Goal: Task Accomplishment & Management: Manage account settings

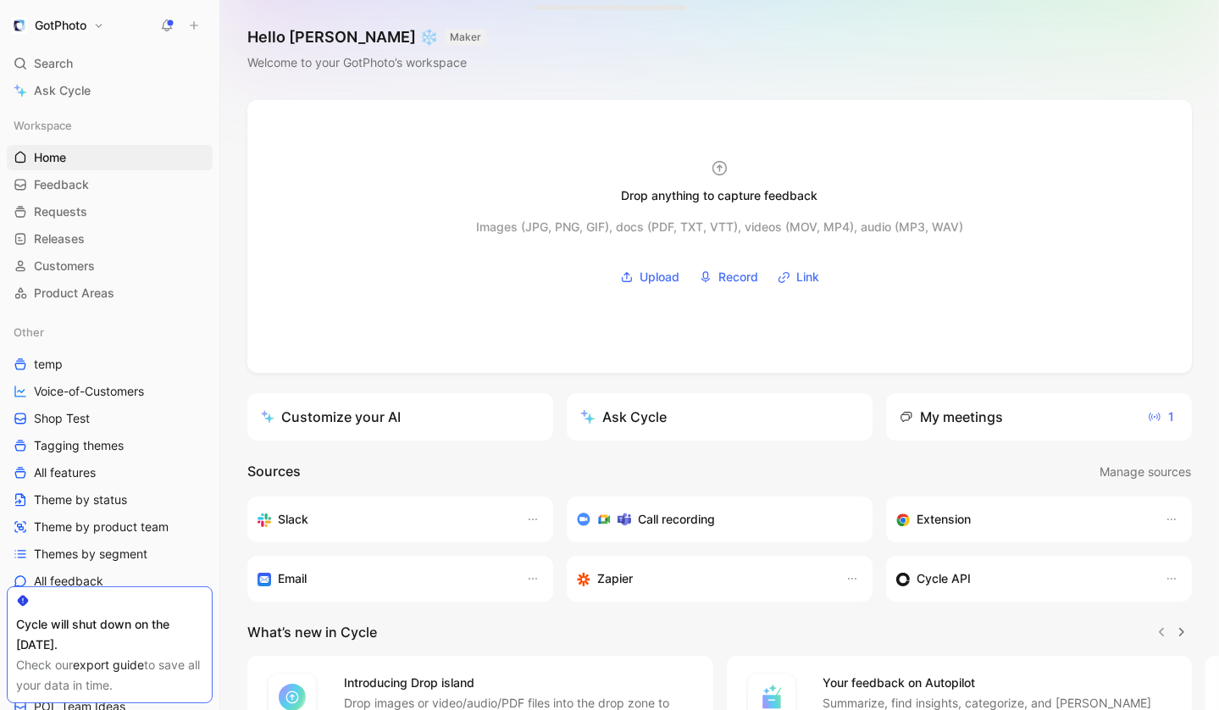
click at [56, 30] on h1 "GotPhoto" at bounding box center [61, 25] width 52 height 15
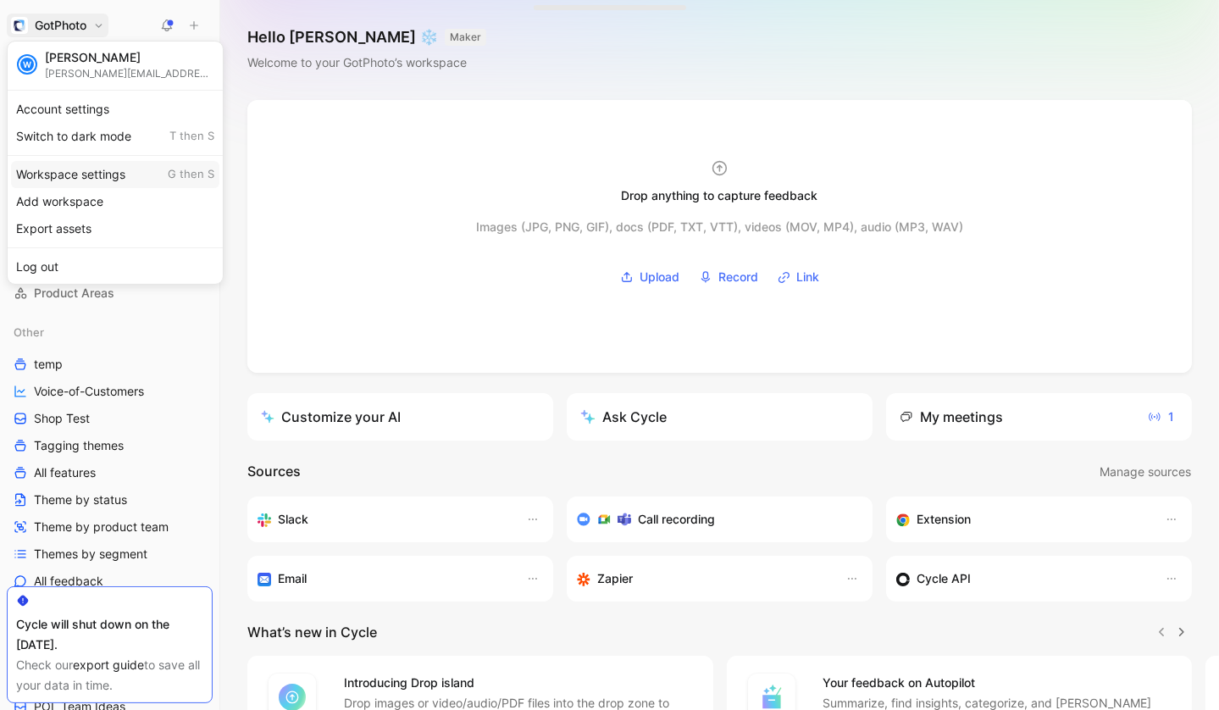
click at [61, 173] on div "Workspace settings G then S" at bounding box center [115, 174] width 208 height 27
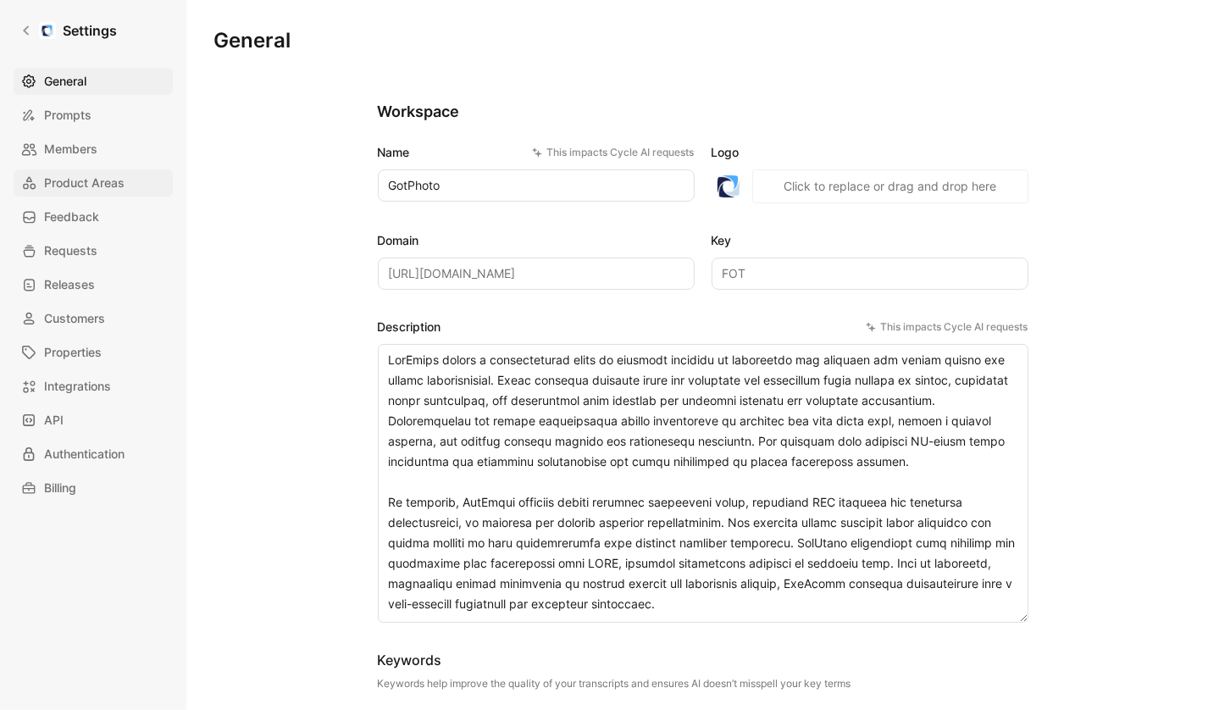
click at [77, 195] on link "Product Areas" at bounding box center [93, 182] width 159 height 27
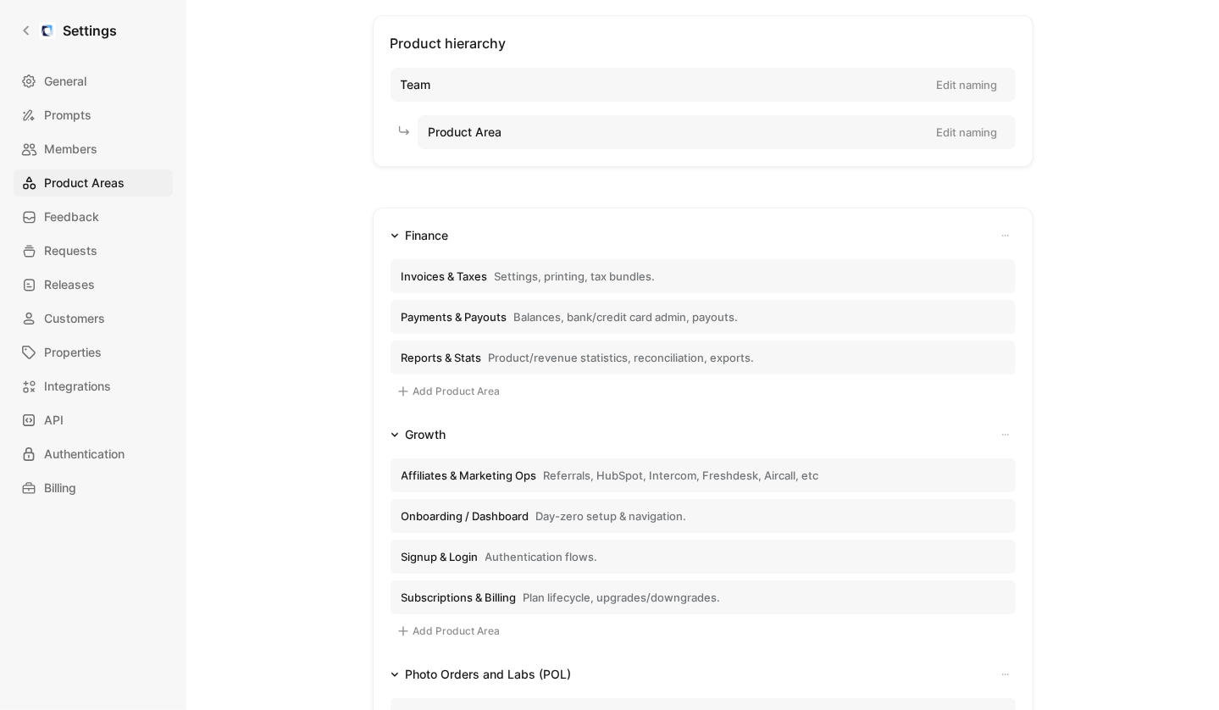
scroll to position [90, 0]
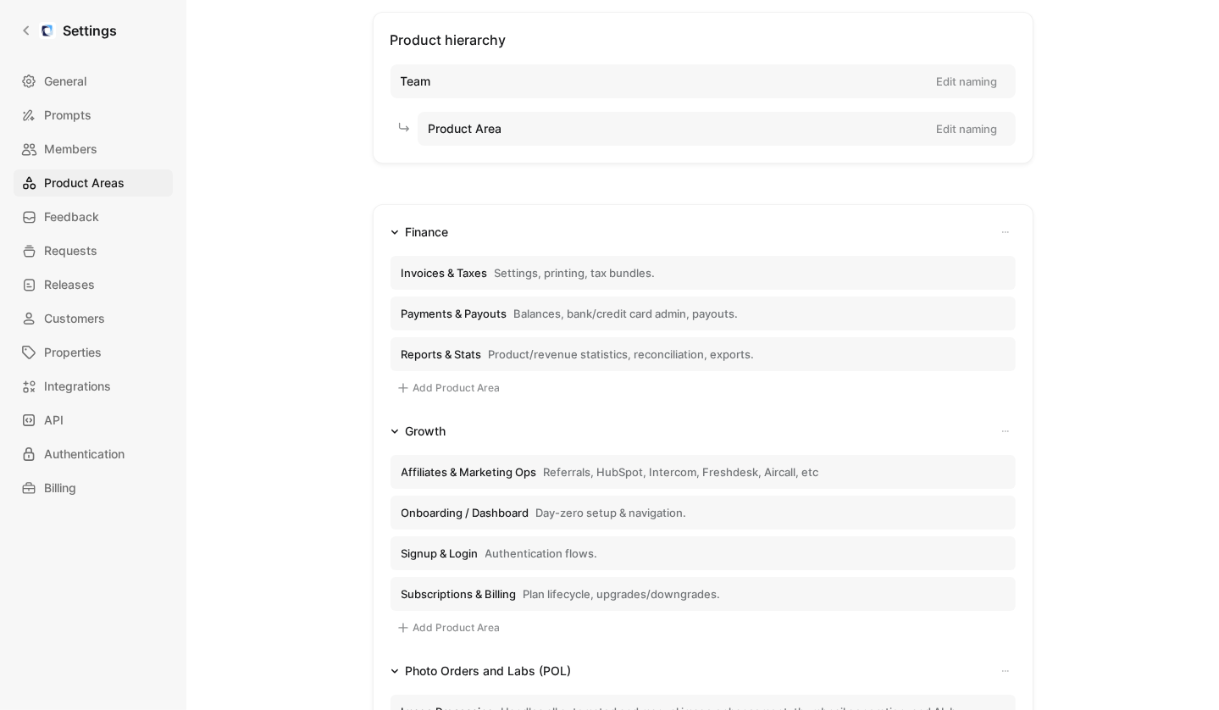
click at [459, 271] on span "Invoices & Taxes" at bounding box center [445, 272] width 86 height 15
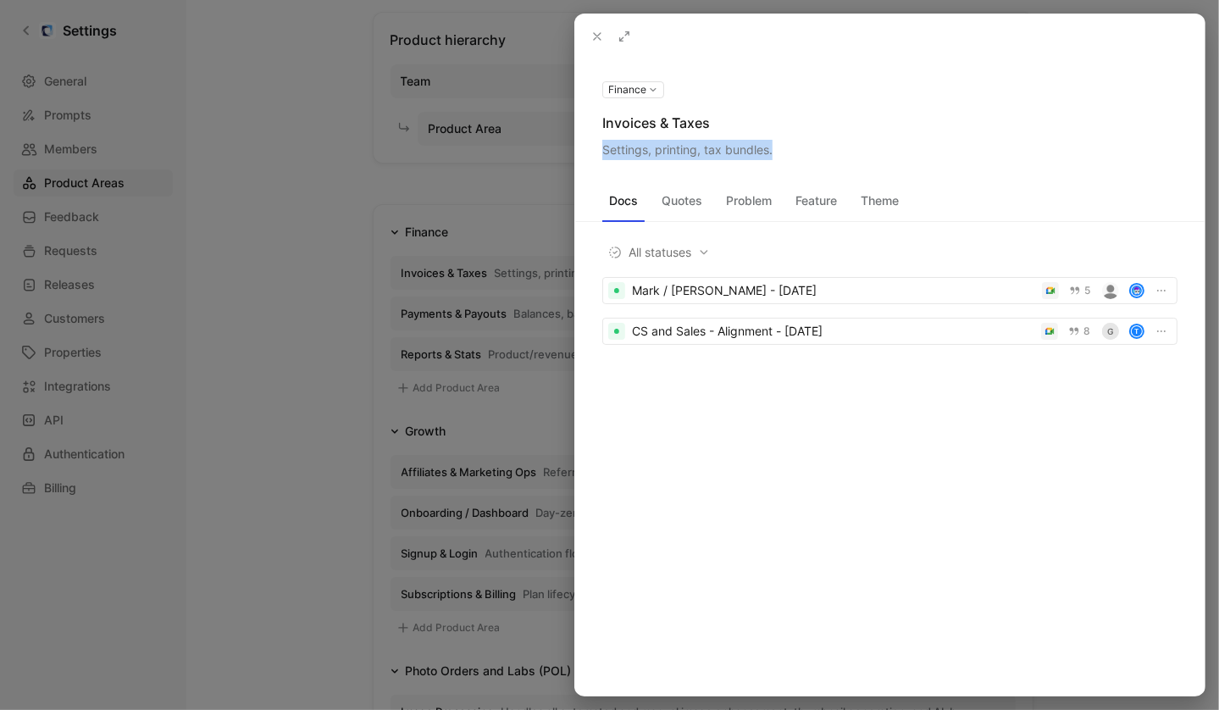
drag, startPoint x: 601, startPoint y: 150, endPoint x: 800, endPoint y: 153, distance: 198.3
click at [800, 153] on div "Settings, printing, tax bundles." at bounding box center [889, 150] width 575 height 20
click at [593, 39] on icon at bounding box center [597, 37] width 14 height 14
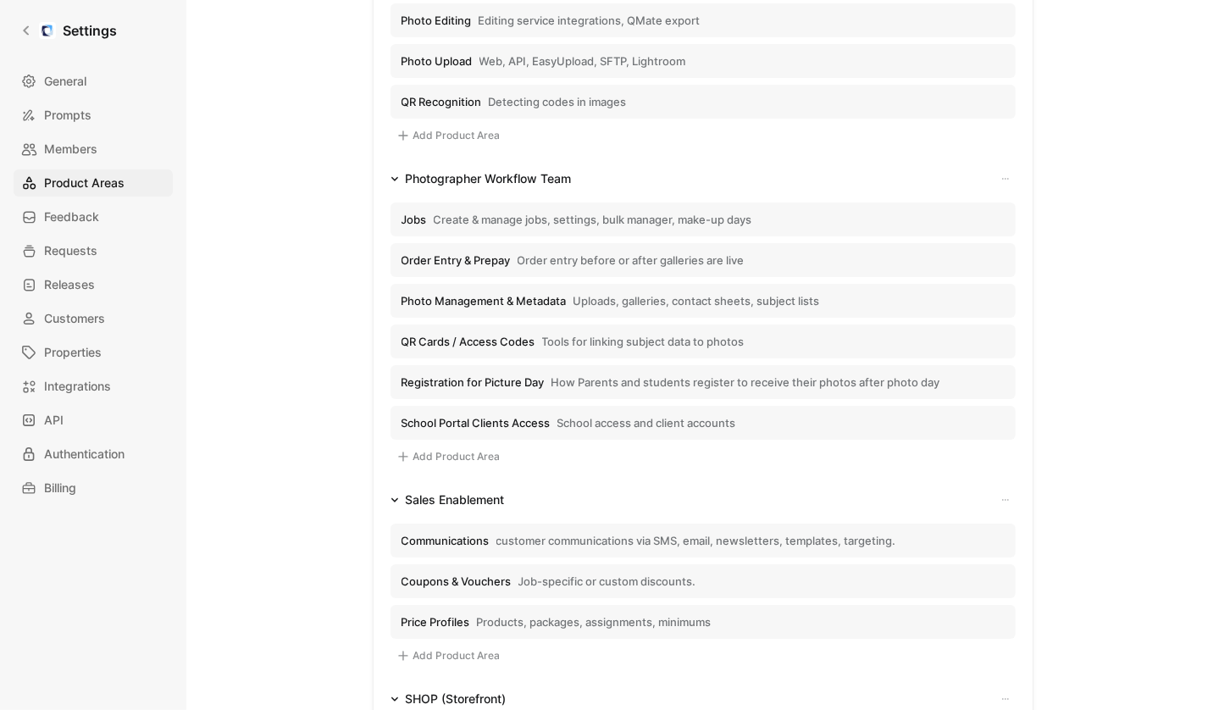
scroll to position [853, 0]
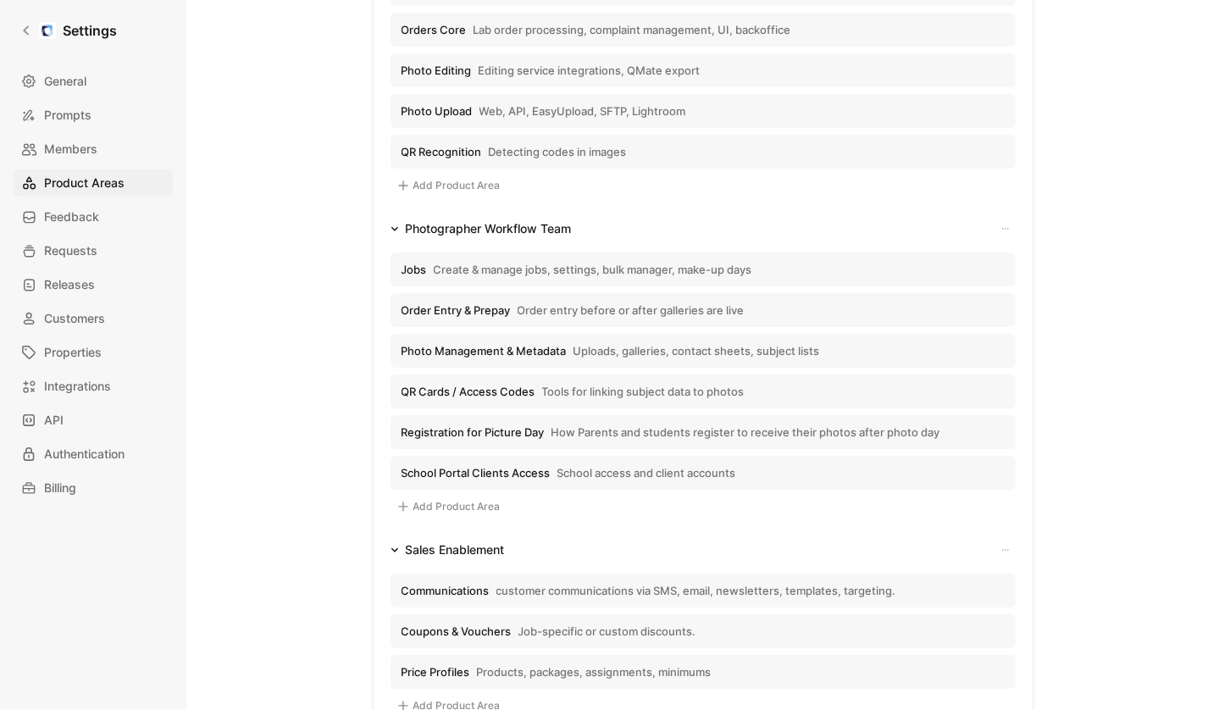
click at [469, 108] on span "Photo Upload" at bounding box center [437, 110] width 71 height 15
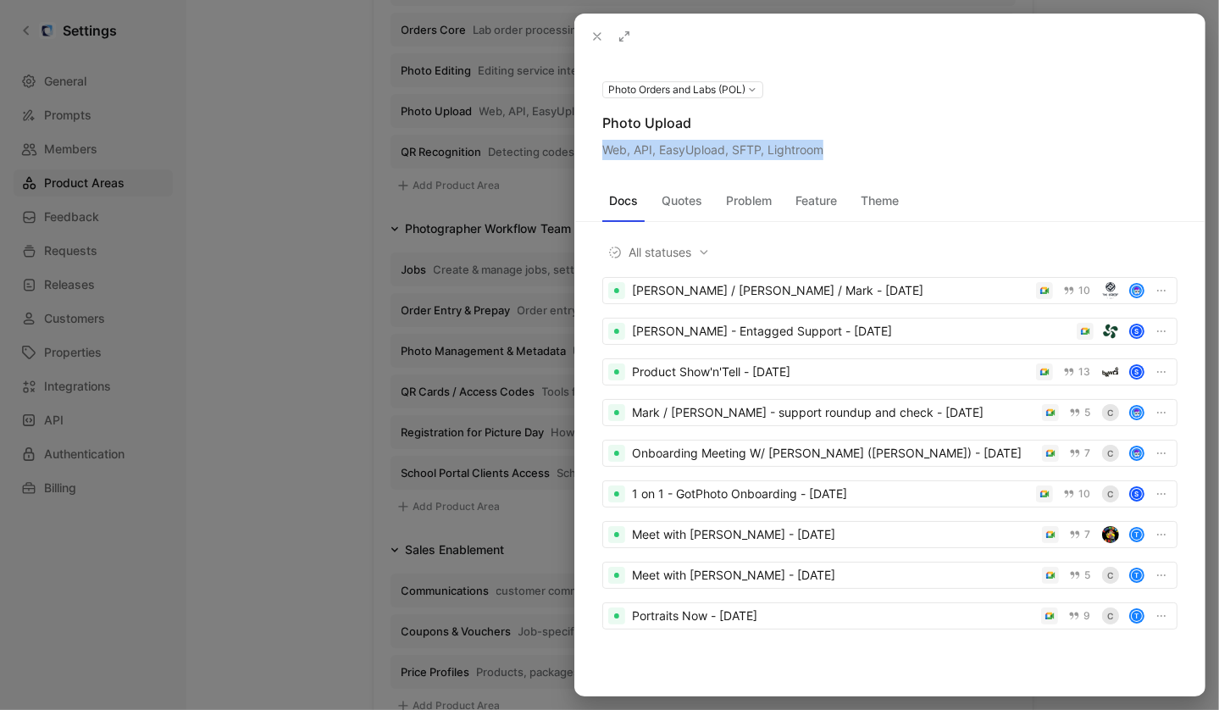
drag, startPoint x: 602, startPoint y: 150, endPoint x: 741, endPoint y: 151, distance: 138.9
click at [826, 148] on div "Web, API, EasyUpload, SFTP, Lightroom" at bounding box center [889, 150] width 575 height 20
click at [596, 37] on use at bounding box center [597, 36] width 7 height 7
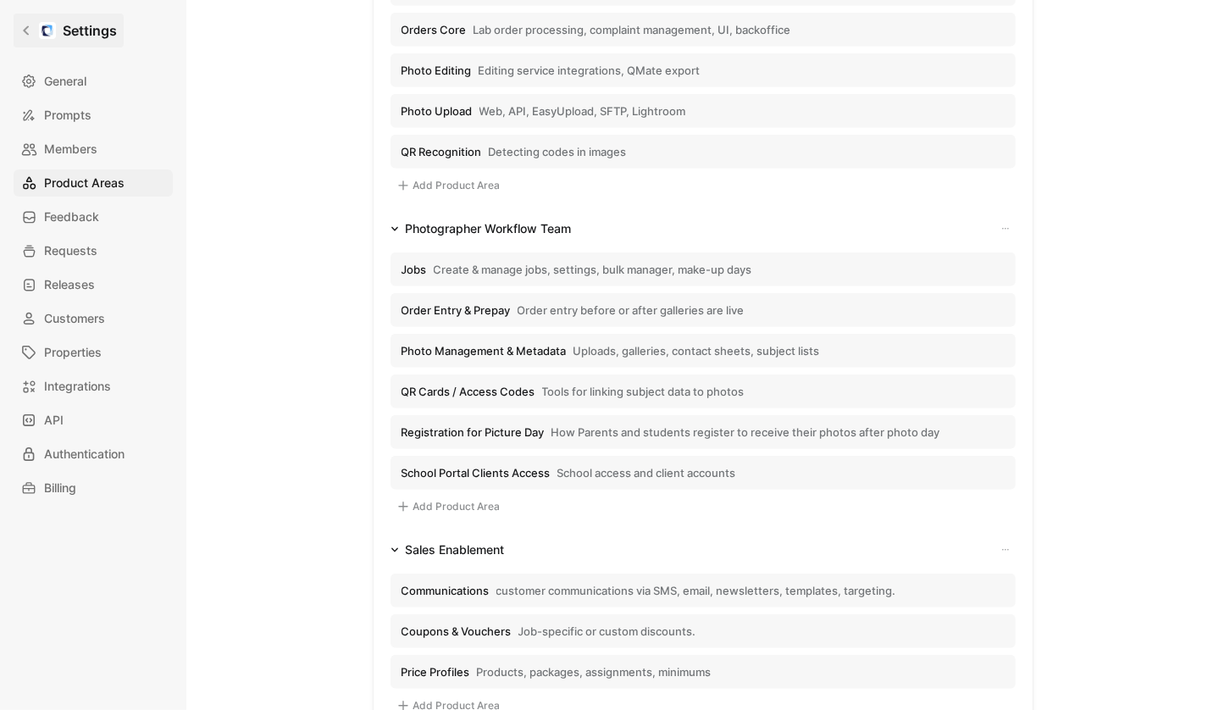
click at [31, 34] on icon at bounding box center [26, 31] width 12 height 12
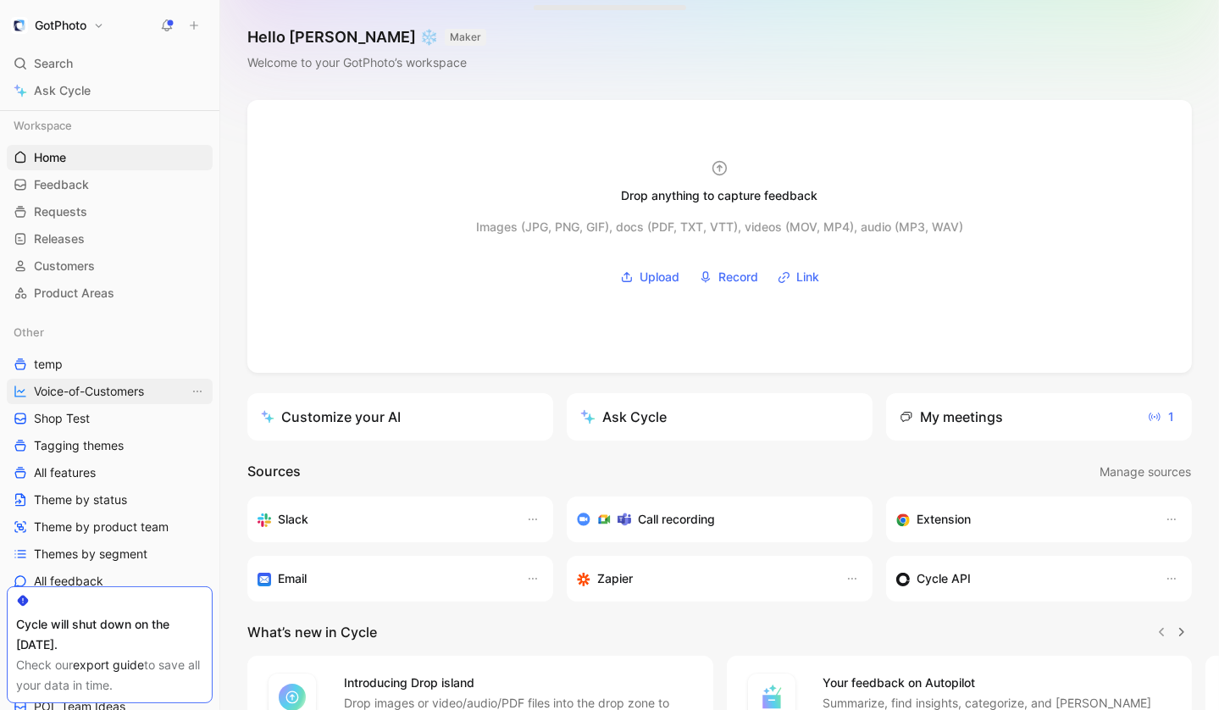
scroll to position [98, 0]
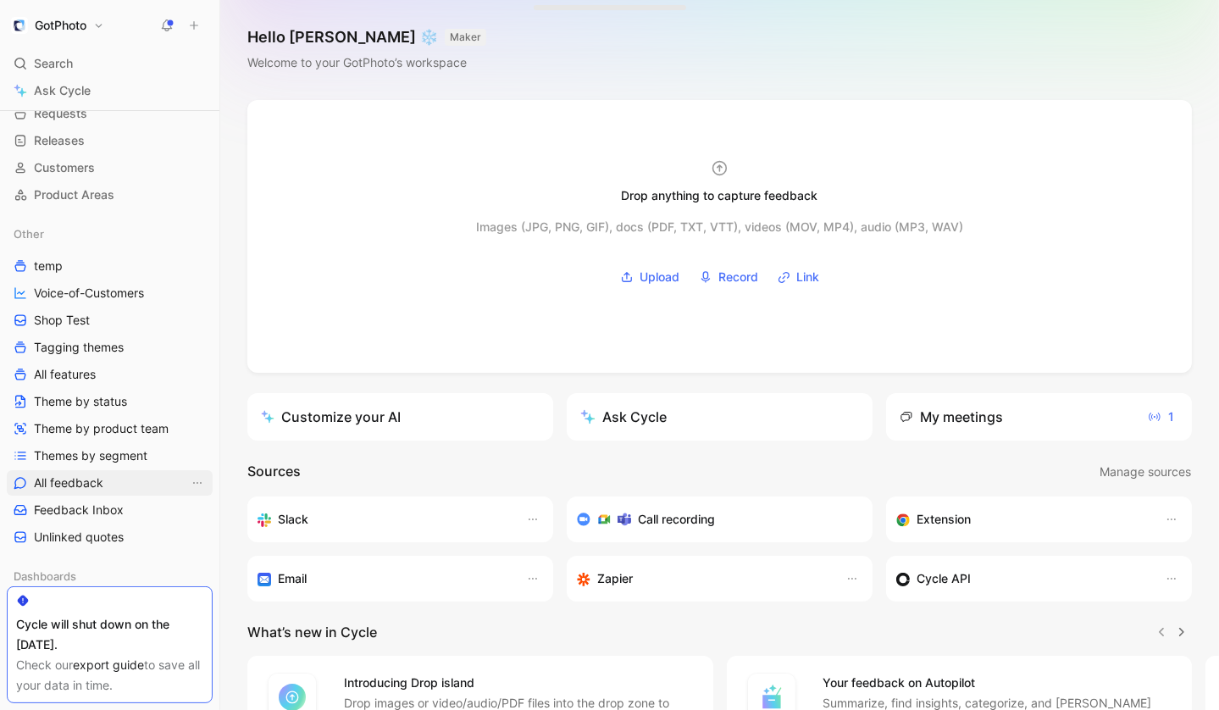
click at [81, 477] on span "All feedback" at bounding box center [68, 482] width 69 height 17
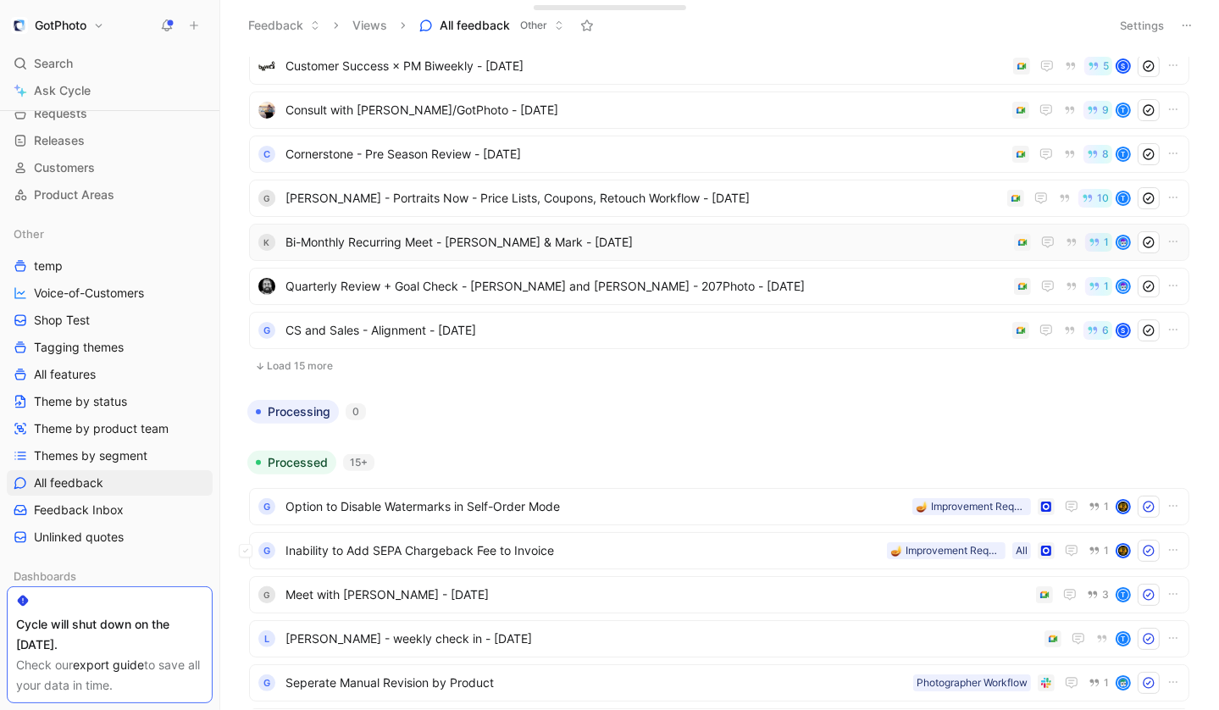
scroll to position [542, 0]
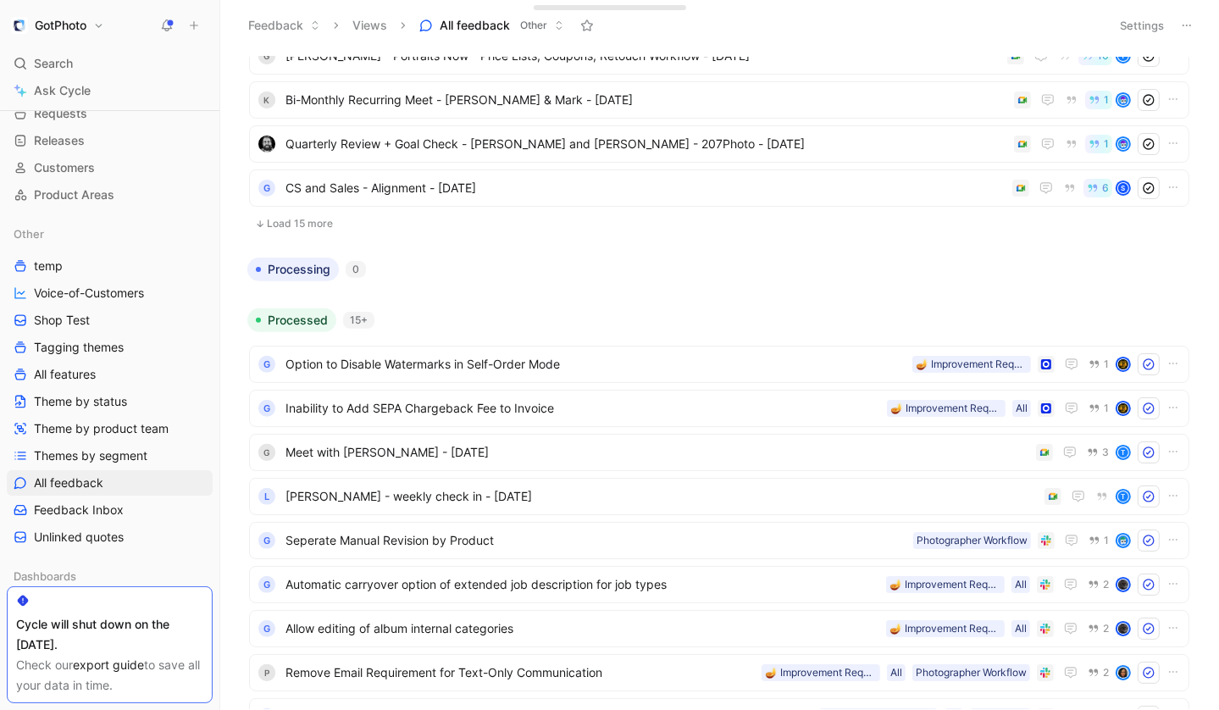
click at [303, 217] on button "Load 15 more" at bounding box center [719, 223] width 940 height 20
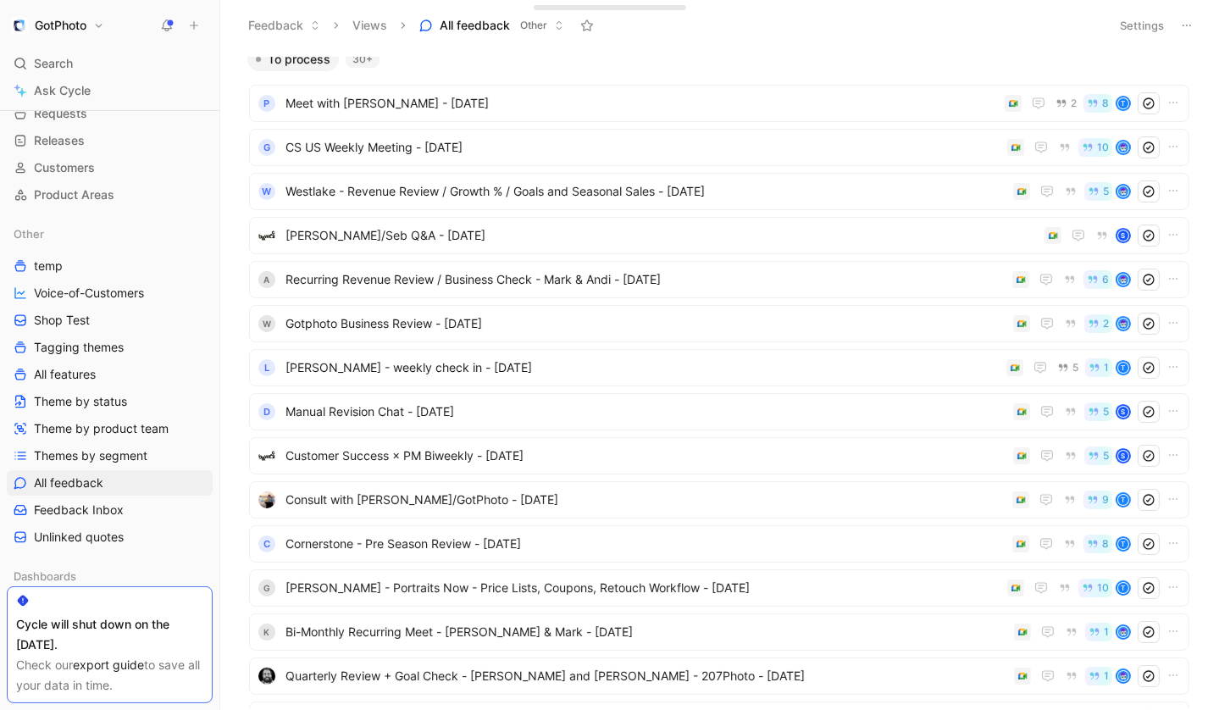
scroll to position [0, 0]
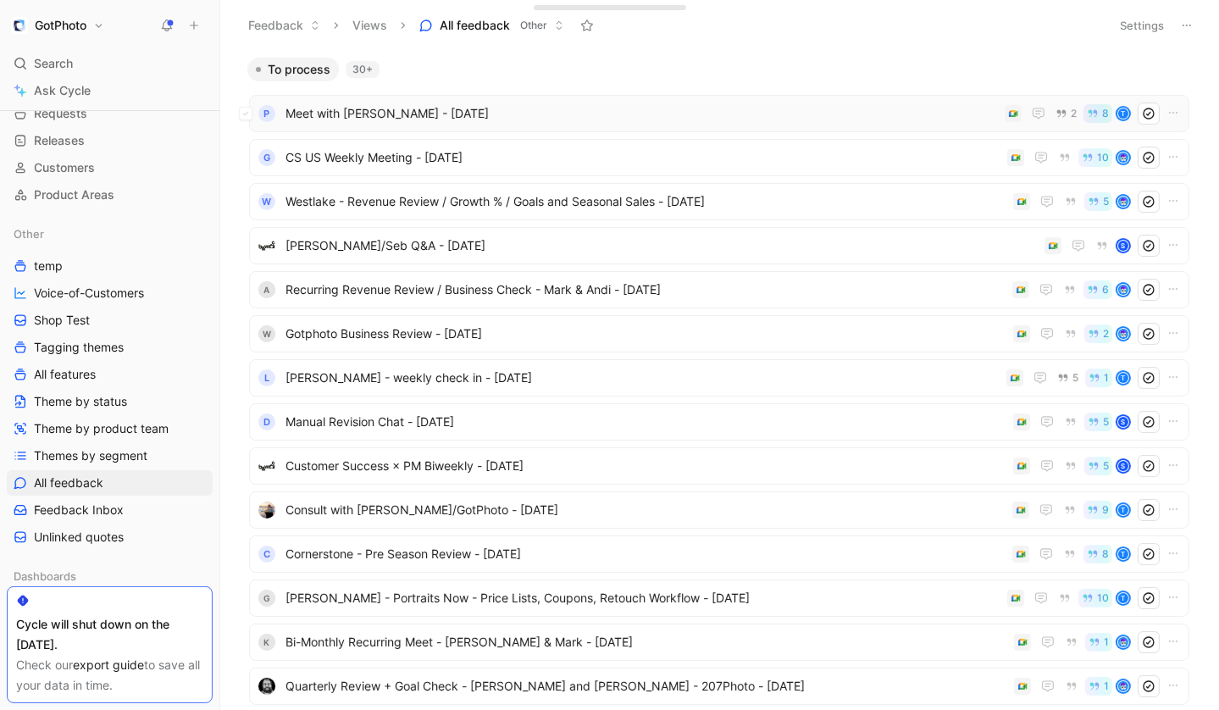
click at [380, 106] on span "Meet with Terry Boling - 8/18/2025" at bounding box center [641, 113] width 712 height 20
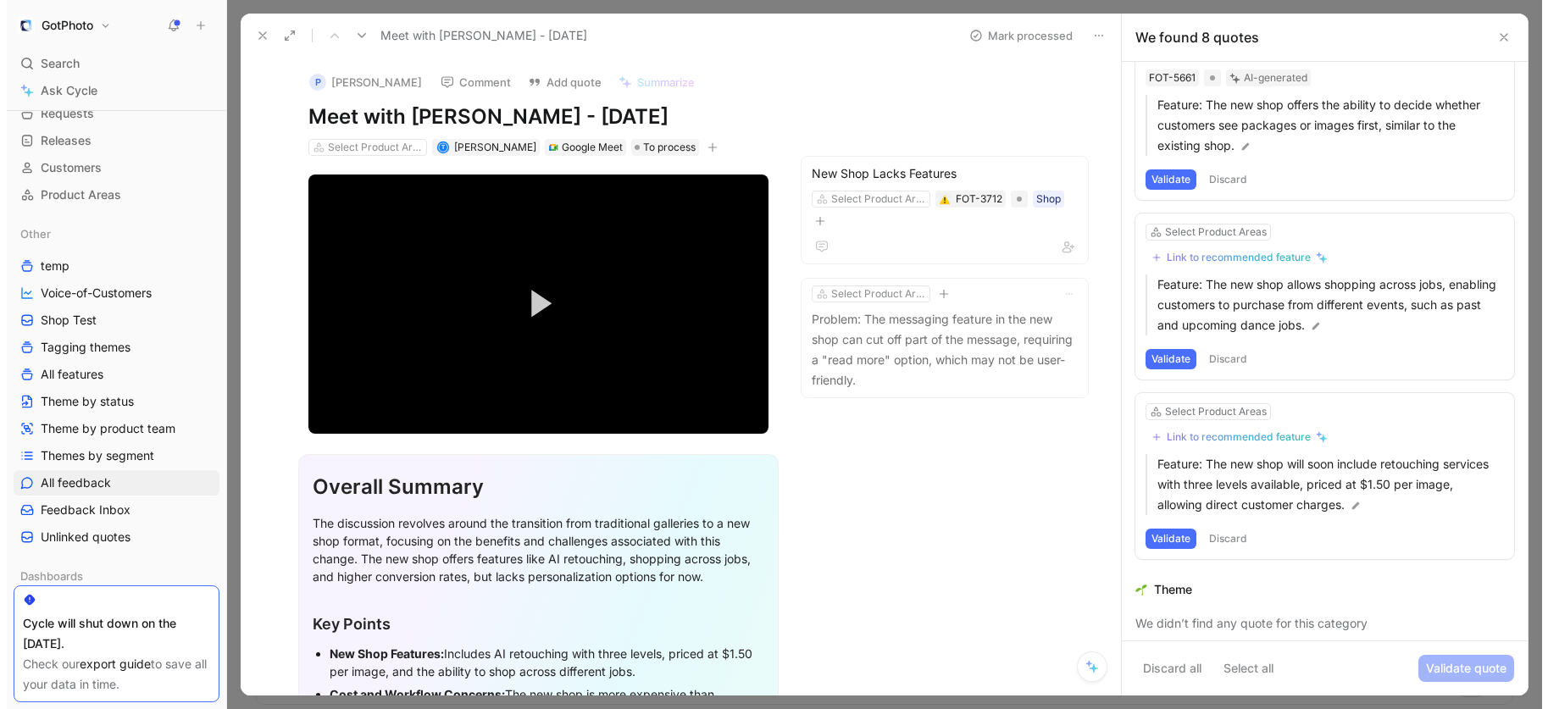
scroll to position [1043, 0]
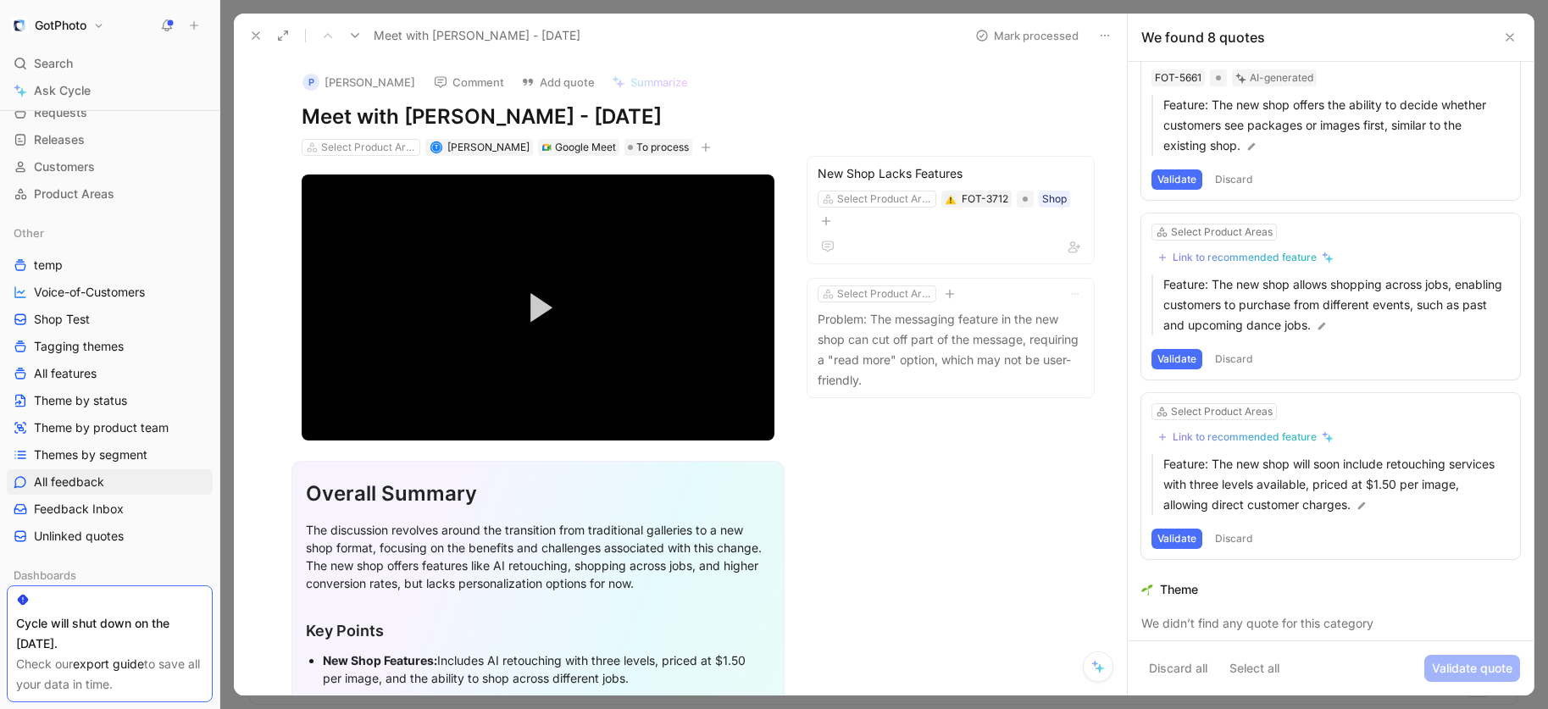
click at [94, 25] on button "GotPhoto" at bounding box center [58, 26] width 102 height 24
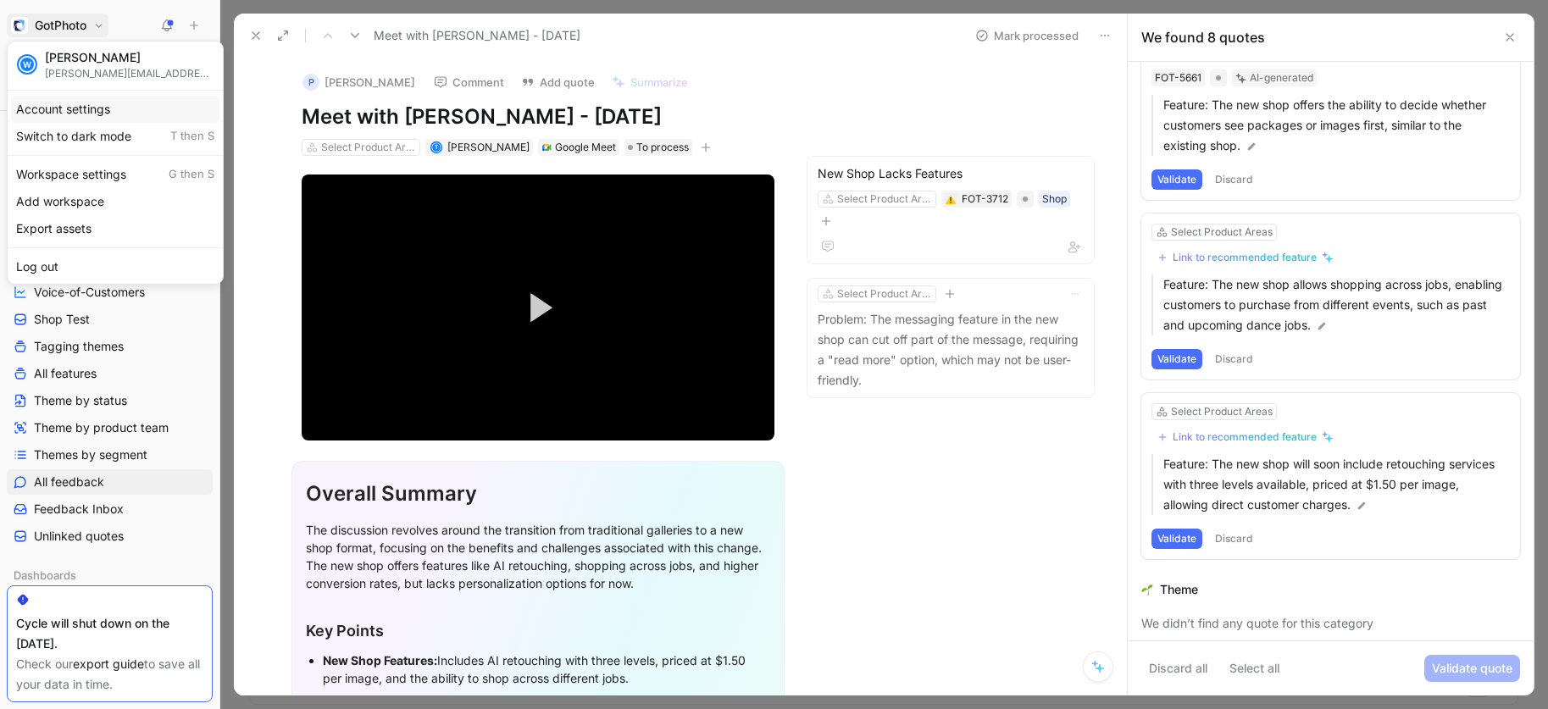
click at [73, 110] on div "Account settings" at bounding box center [115, 109] width 208 height 27
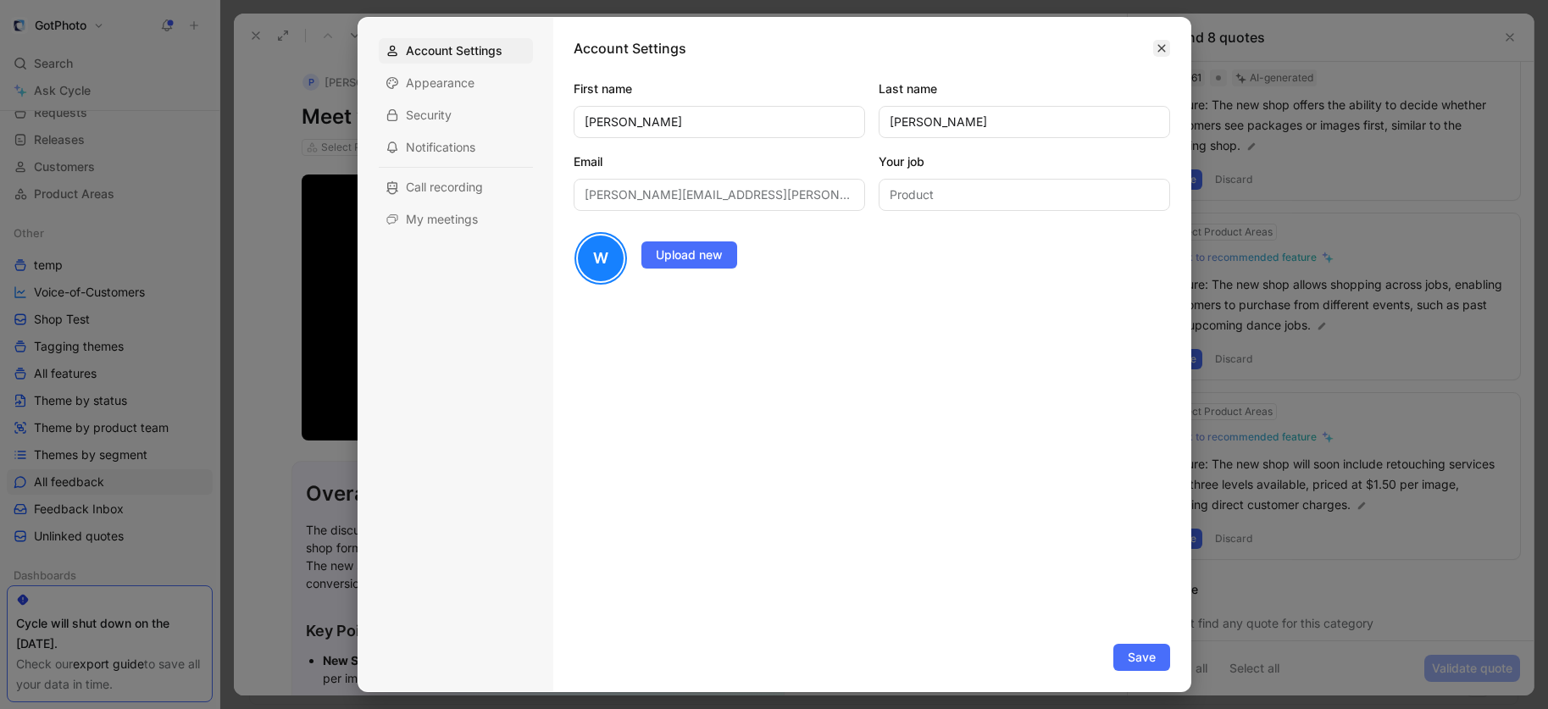
click at [1155, 48] on button "button" at bounding box center [1161, 48] width 17 height 17
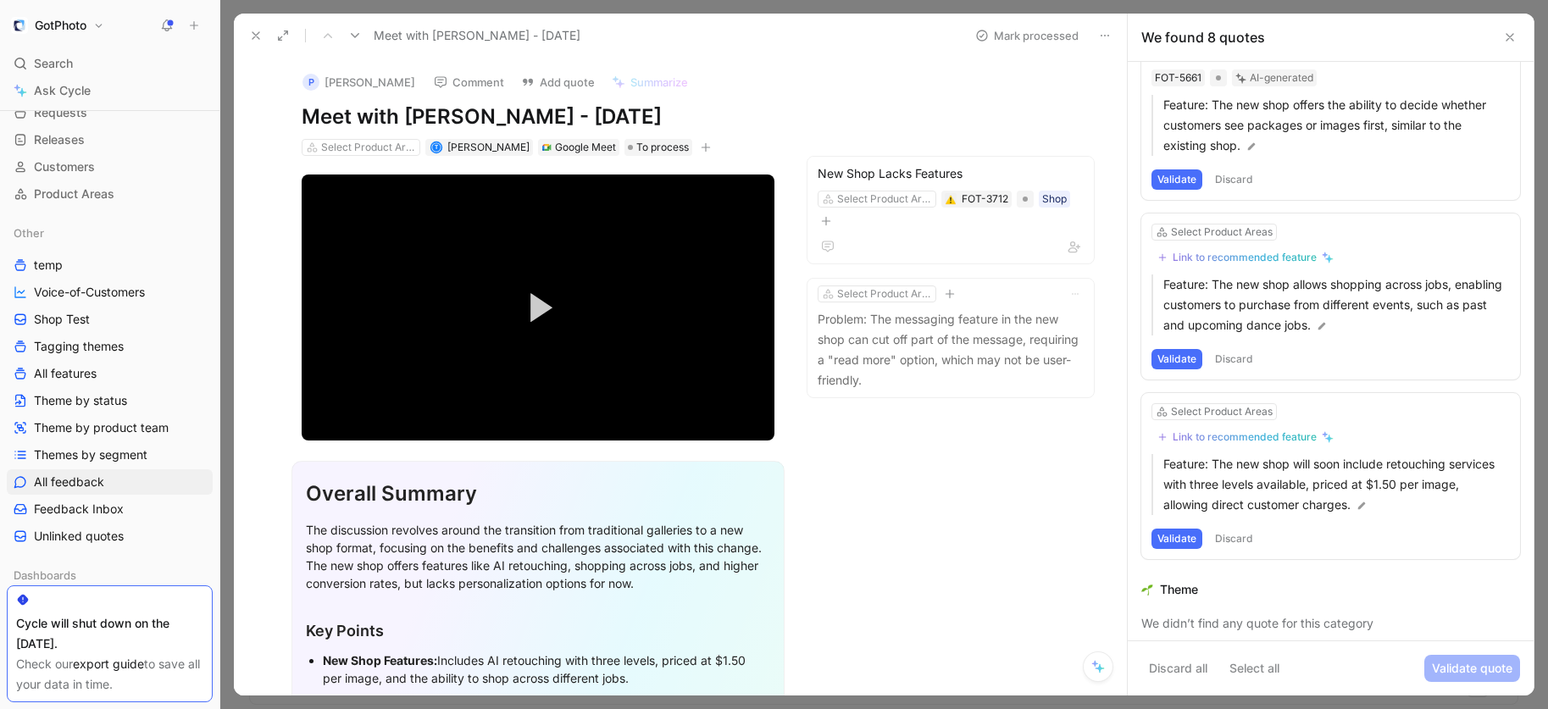
click at [75, 22] on h1 "GotPhoto" at bounding box center [61, 25] width 52 height 15
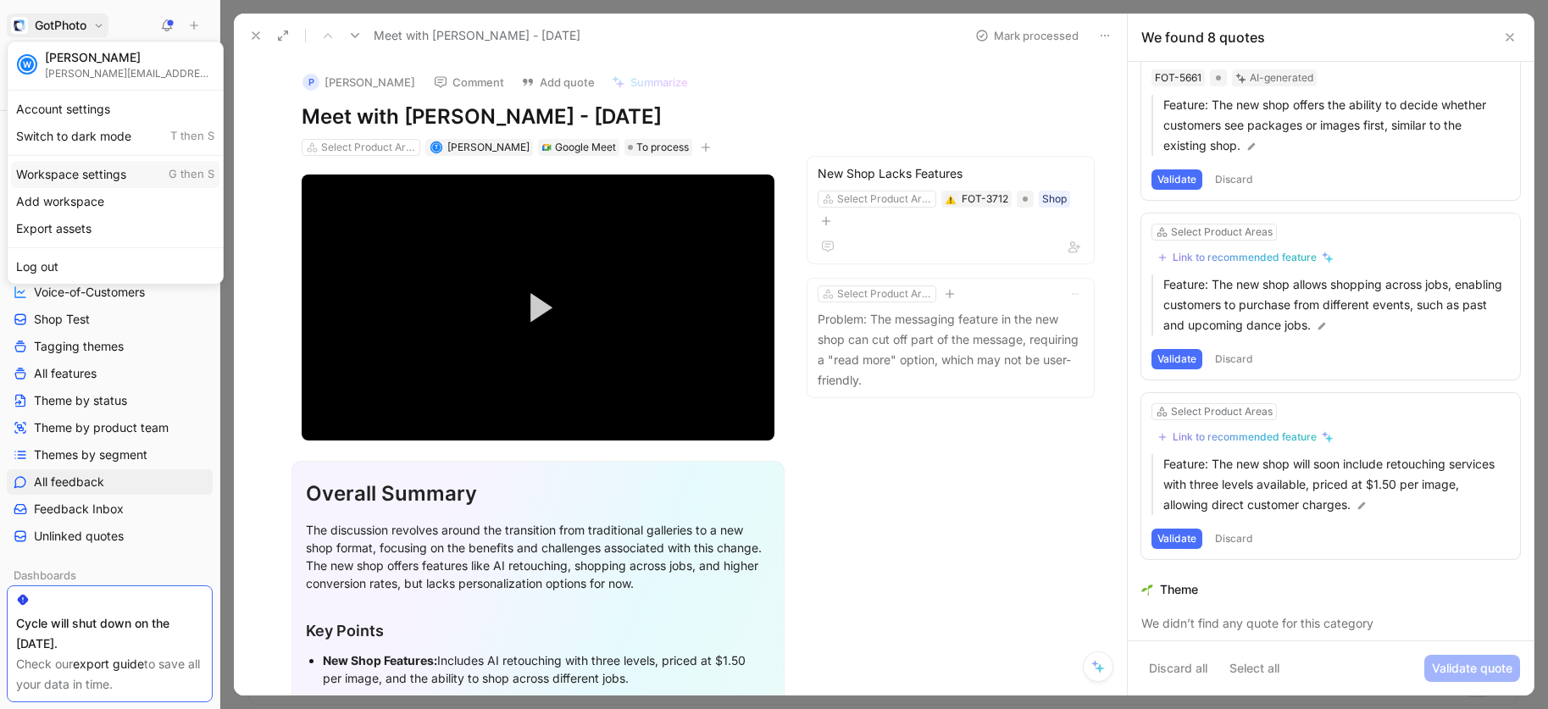
click at [68, 169] on div "Workspace settings G then S" at bounding box center [115, 174] width 208 height 27
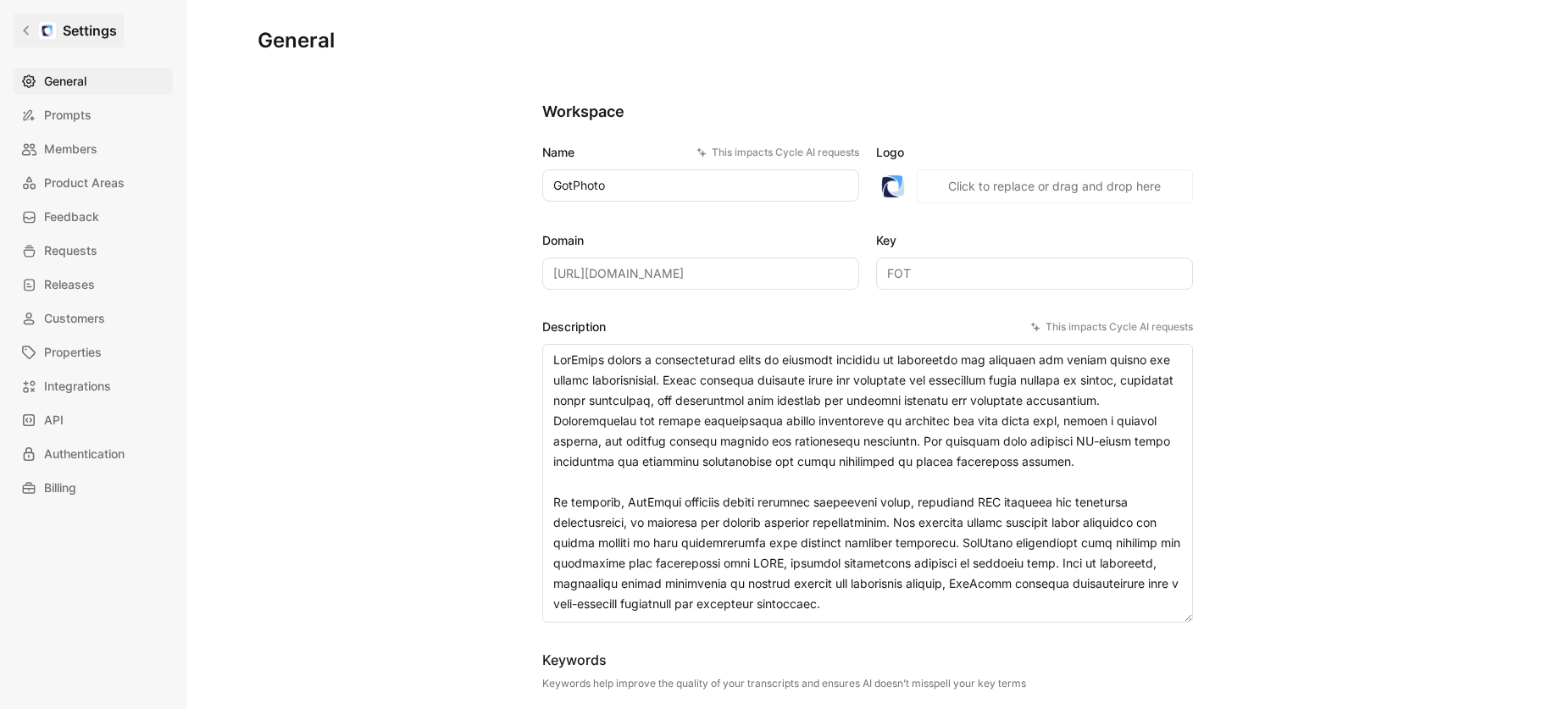
click at [21, 34] on icon at bounding box center [26, 31] width 12 height 12
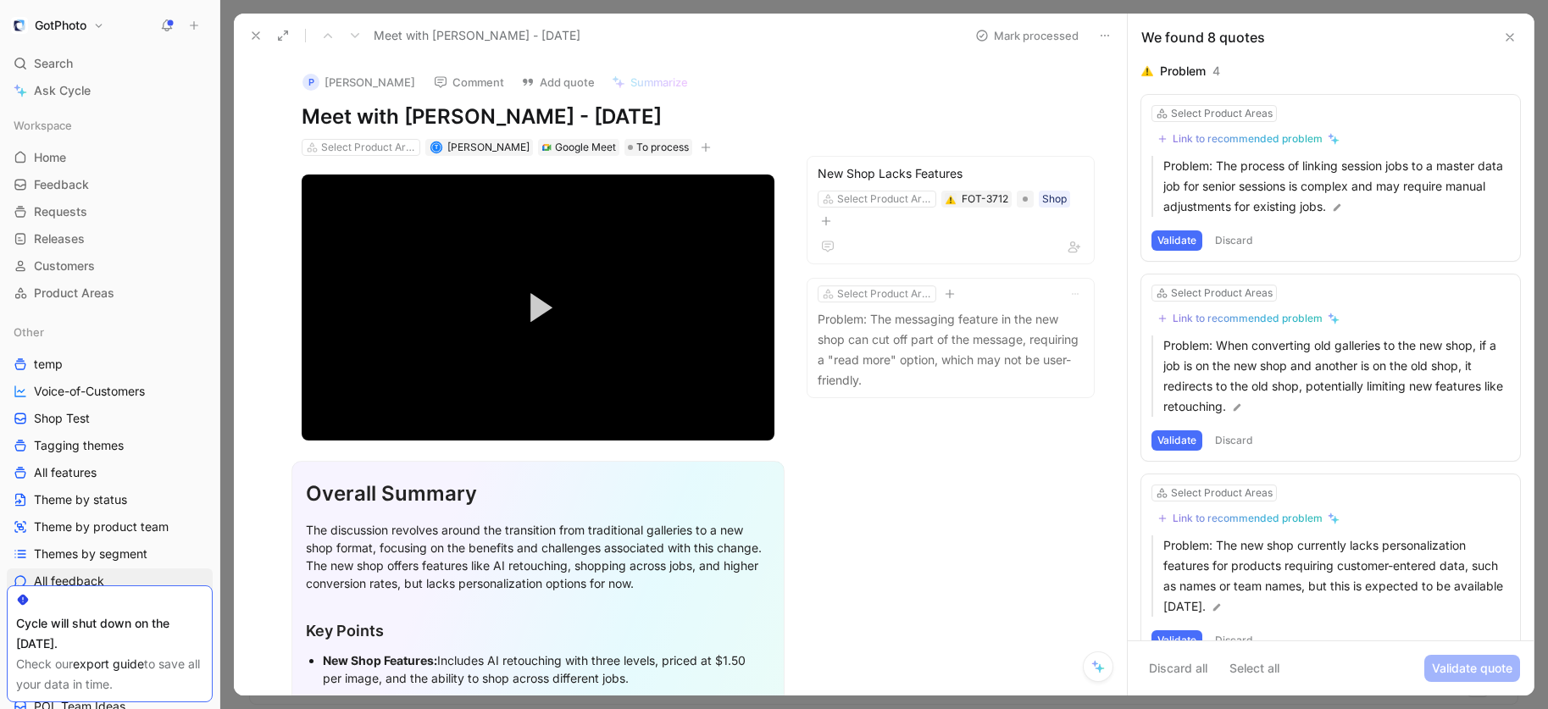
drag, startPoint x: 104, startPoint y: 574, endPoint x: 513, endPoint y: 435, distance: 431.1
click at [104, 574] on link "All feedback" at bounding box center [110, 580] width 206 height 25
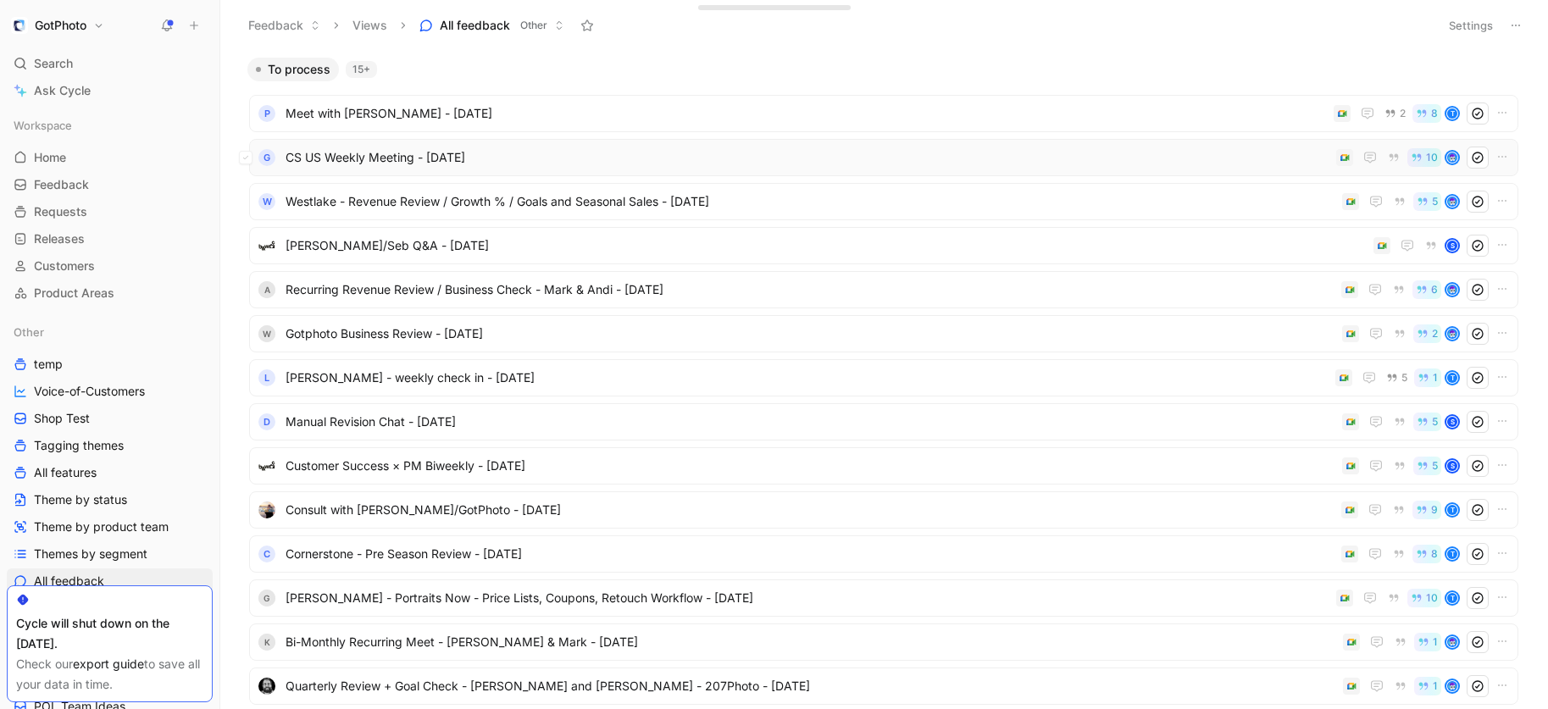
click at [375, 156] on span "CS US Weekly Meeting - 8/18/2025" at bounding box center [807, 157] width 1044 height 20
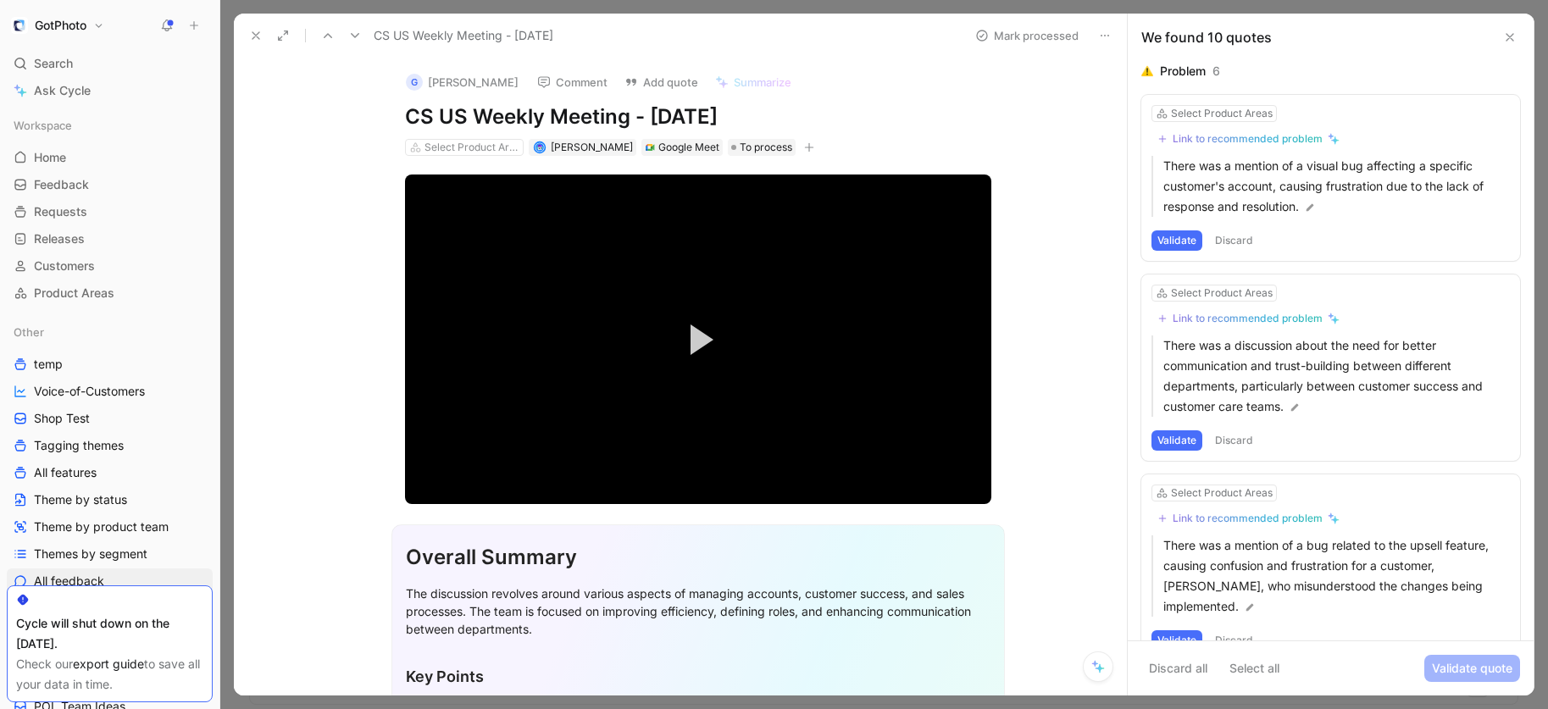
click at [91, 20] on button "GotPhoto" at bounding box center [58, 26] width 102 height 24
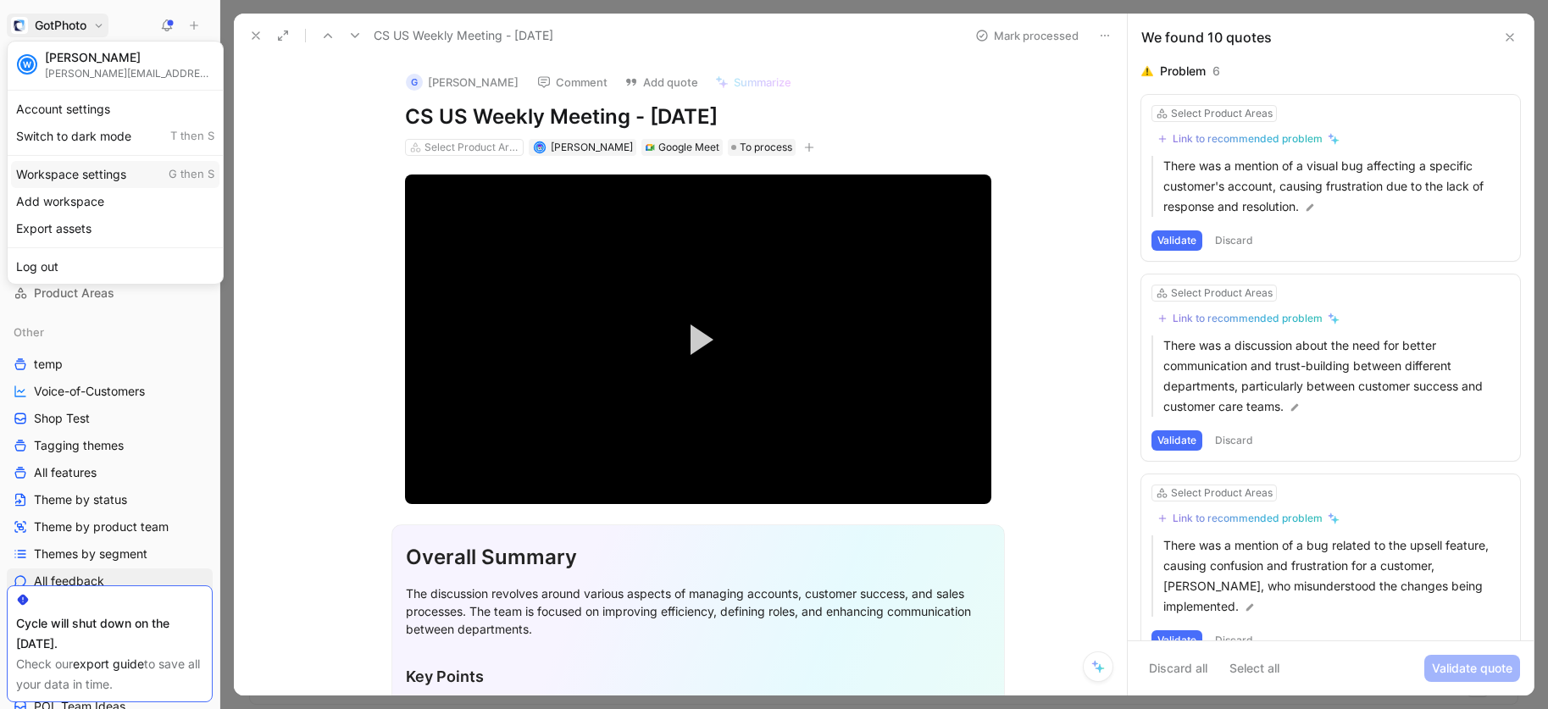
click at [83, 171] on div "Workspace settings G then S" at bounding box center [115, 174] width 208 height 27
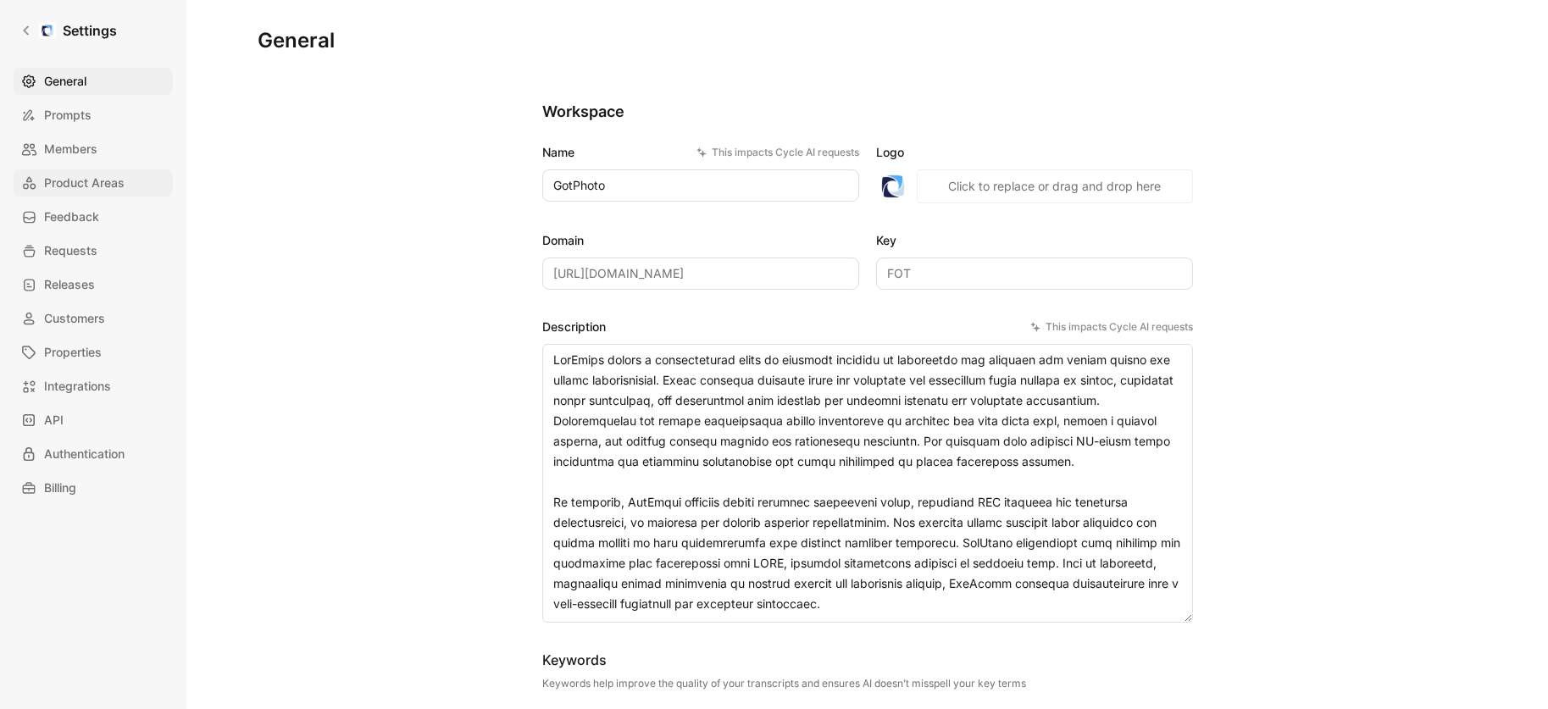
click at [121, 185] on span "Product Areas" at bounding box center [84, 183] width 80 height 20
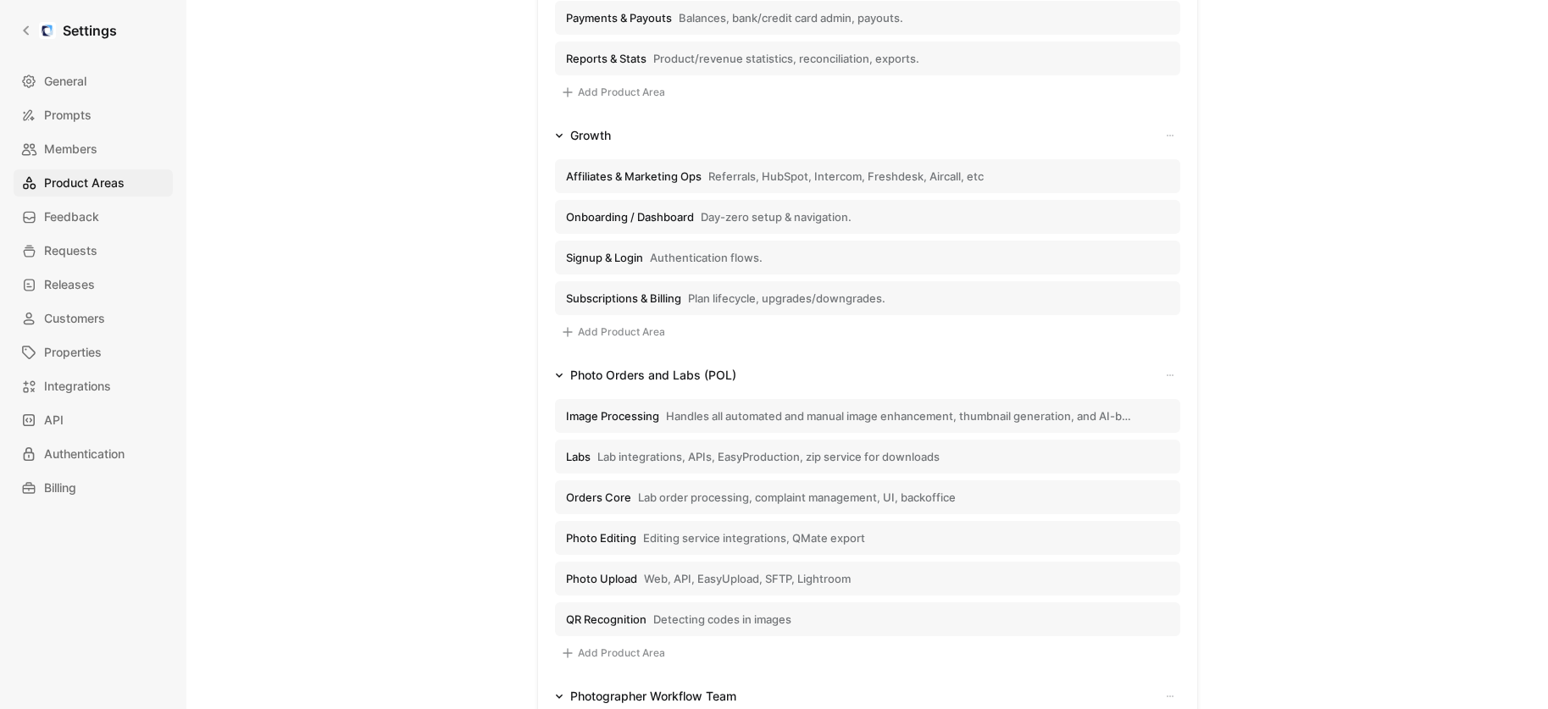
scroll to position [416, 0]
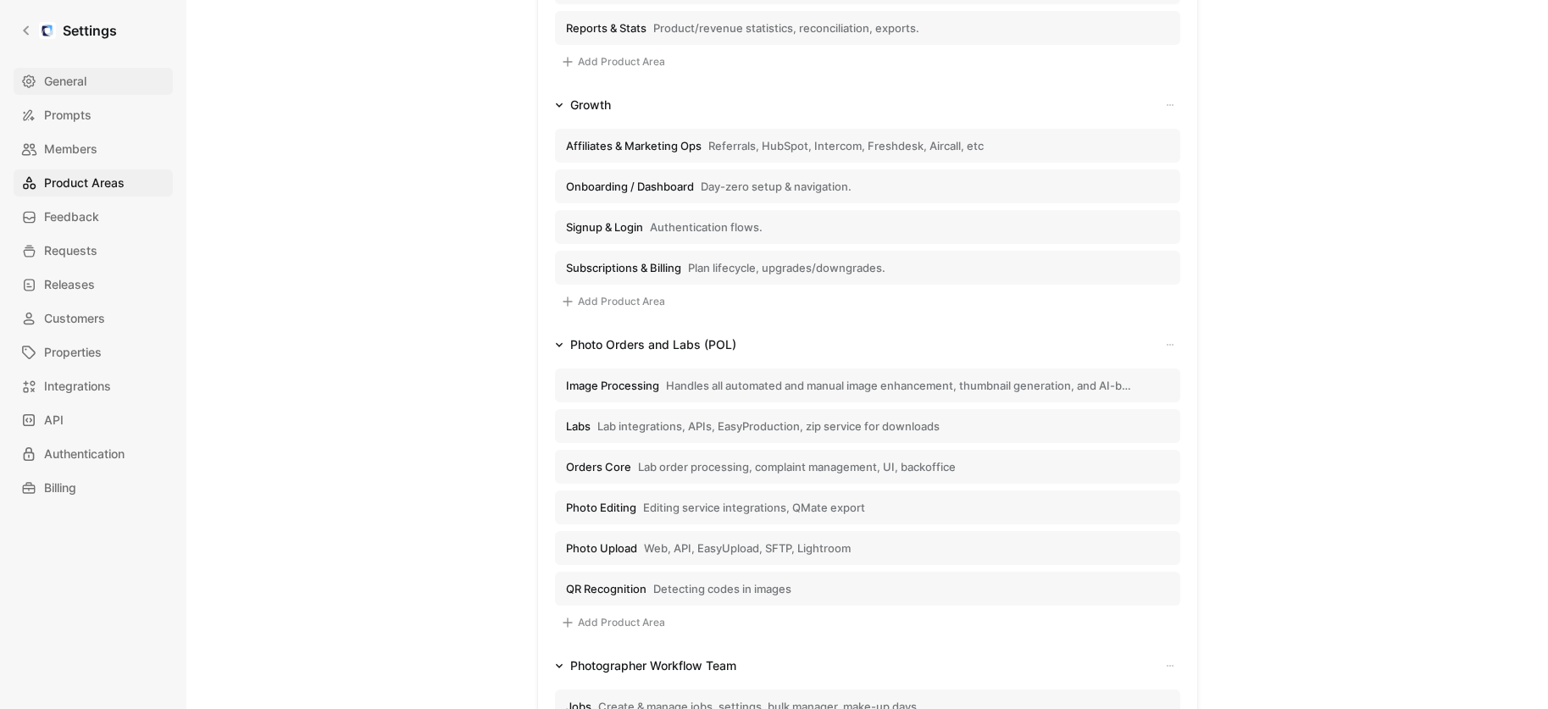
click at [61, 79] on span "General" at bounding box center [65, 81] width 42 height 20
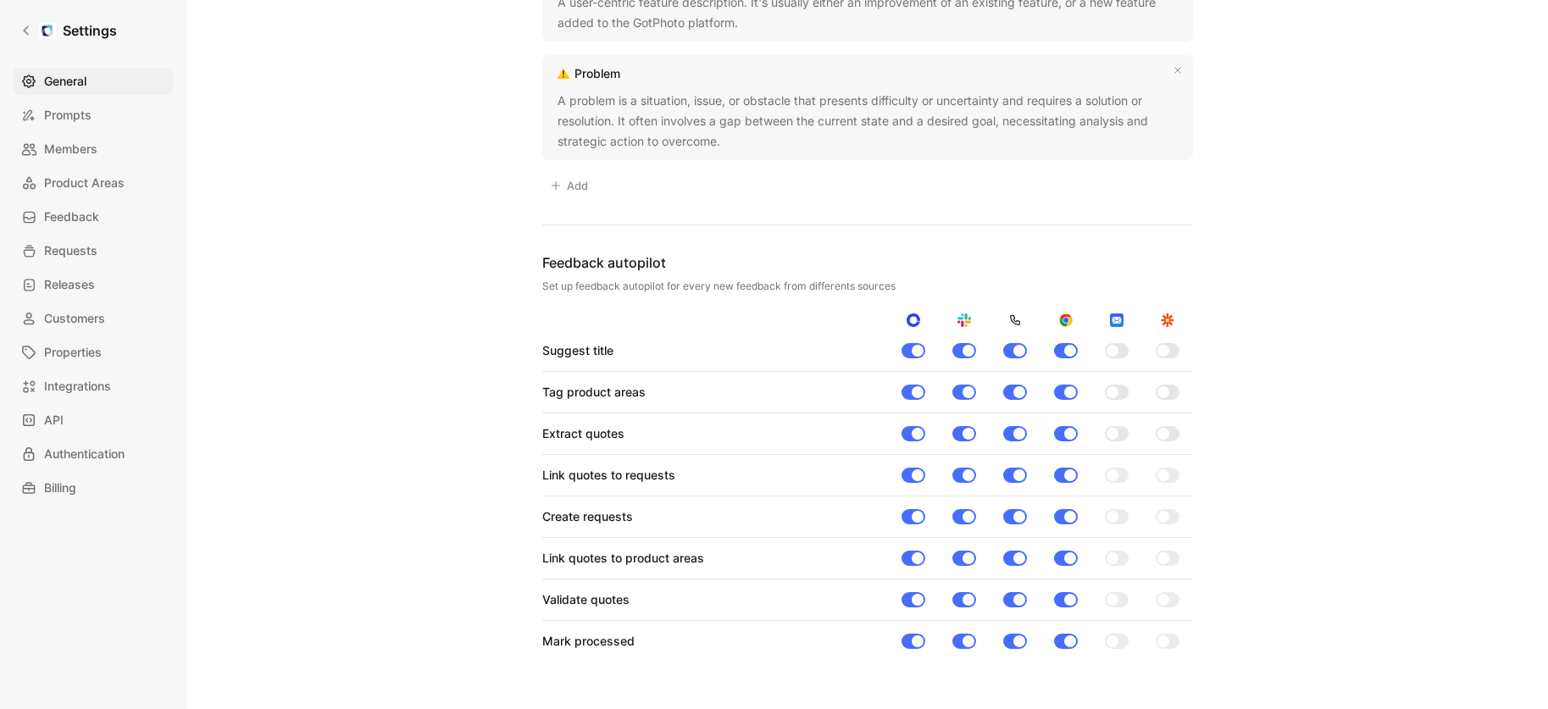
scroll to position [1388, 0]
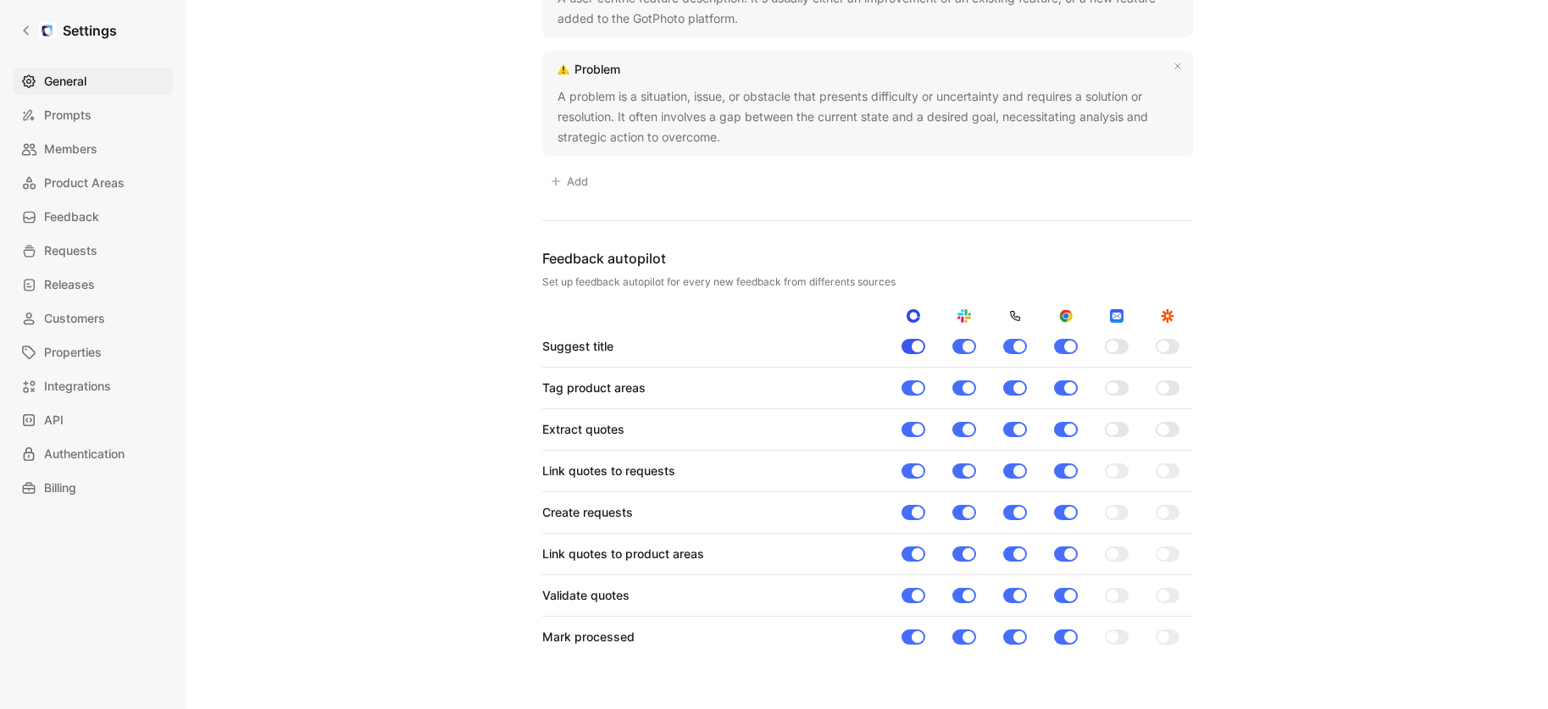
click at [908, 349] on div at bounding box center [913, 346] width 24 height 15
click at [0, 0] on input "checkbox" at bounding box center [0, 0] width 0 height 0
click at [962, 344] on div at bounding box center [968, 347] width 12 height 12
click at [0, 0] on input "checkbox" at bounding box center [0, 0] width 0 height 0
click at [1015, 346] on div at bounding box center [1019, 347] width 12 height 12
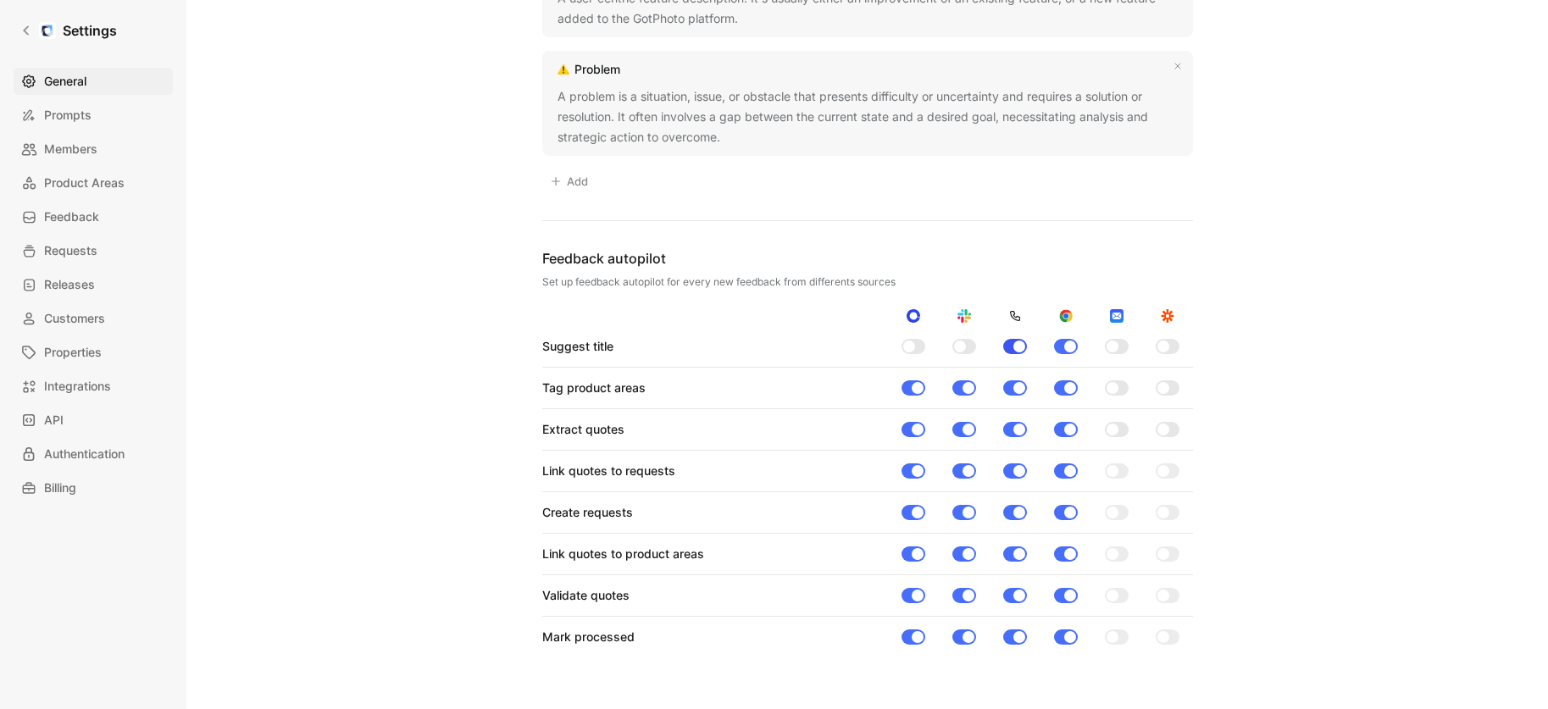
click at [0, 0] on input "checkbox" at bounding box center [0, 0] width 0 height 0
click at [1064, 344] on div at bounding box center [1070, 347] width 12 height 12
click at [0, 0] on input "checkbox" at bounding box center [0, 0] width 0 height 0
click at [1057, 386] on div at bounding box center [1066, 387] width 24 height 15
click at [0, 0] on input "checkbox" at bounding box center [0, 0] width 0 height 0
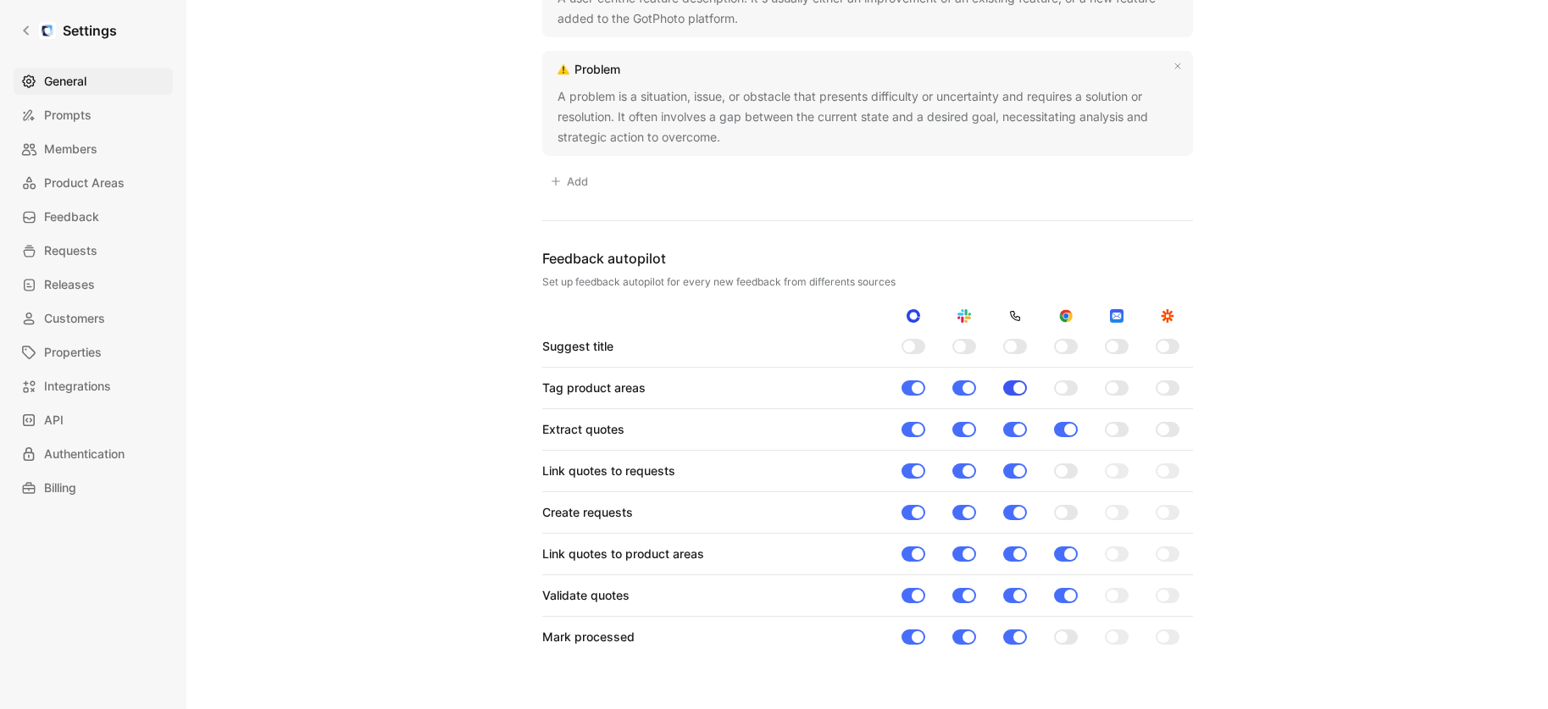
click at [1008, 390] on div at bounding box center [1015, 387] width 24 height 15
click at [0, 0] on input "checkbox" at bounding box center [0, 0] width 0 height 0
drag, startPoint x: 961, startPoint y: 391, endPoint x: 940, endPoint y: 391, distance: 20.3
click at [961, 391] on div at bounding box center [964, 387] width 24 height 15
click at [0, 0] on input "checkbox" at bounding box center [0, 0] width 0 height 0
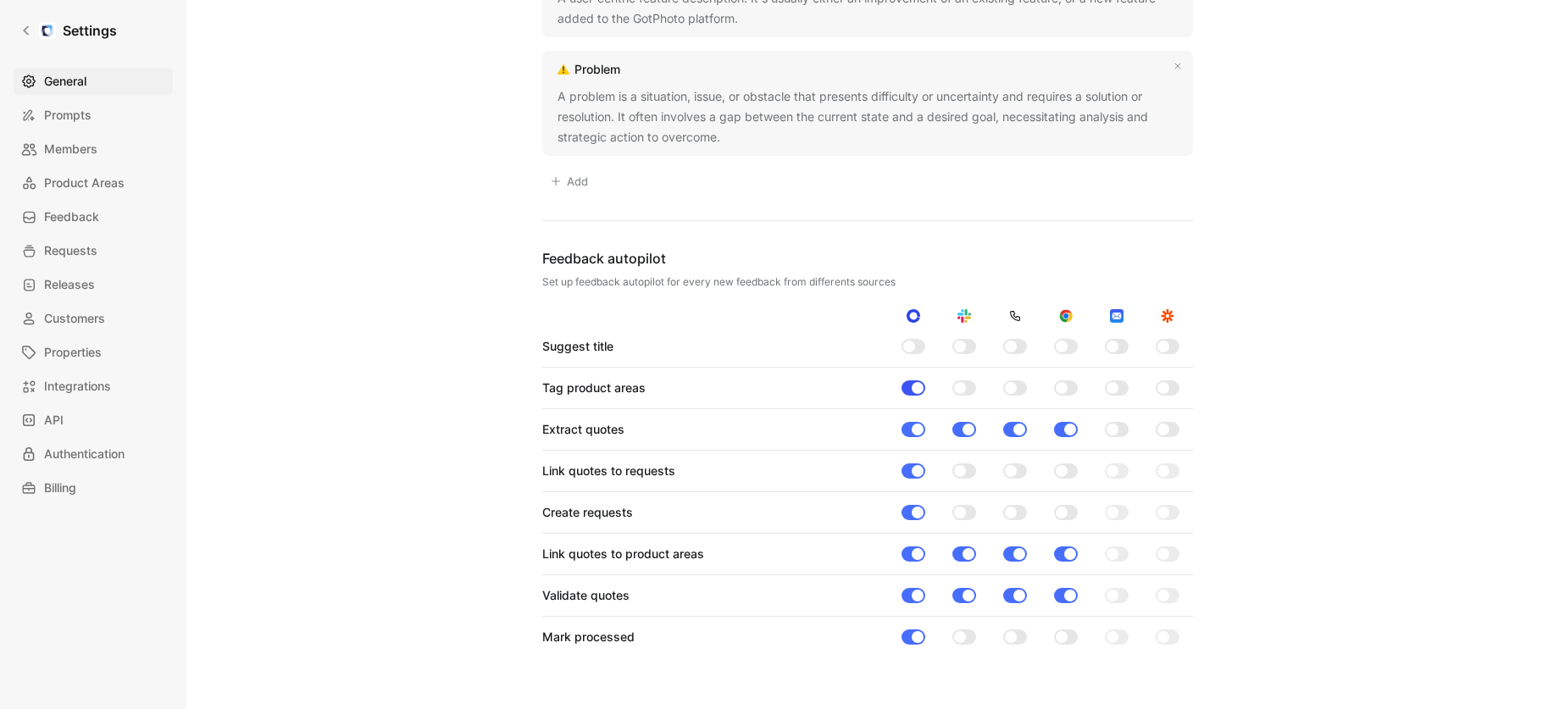
click at [910, 391] on div at bounding box center [913, 387] width 24 height 15
click at [0, 0] on input "checkbox" at bounding box center [0, 0] width 0 height 0
drag, startPoint x: 905, startPoint y: 429, endPoint x: 918, endPoint y: 432, distance: 14.0
click at [905, 429] on div at bounding box center [913, 429] width 24 height 15
click at [0, 0] on input "checkbox" at bounding box center [0, 0] width 0 height 0
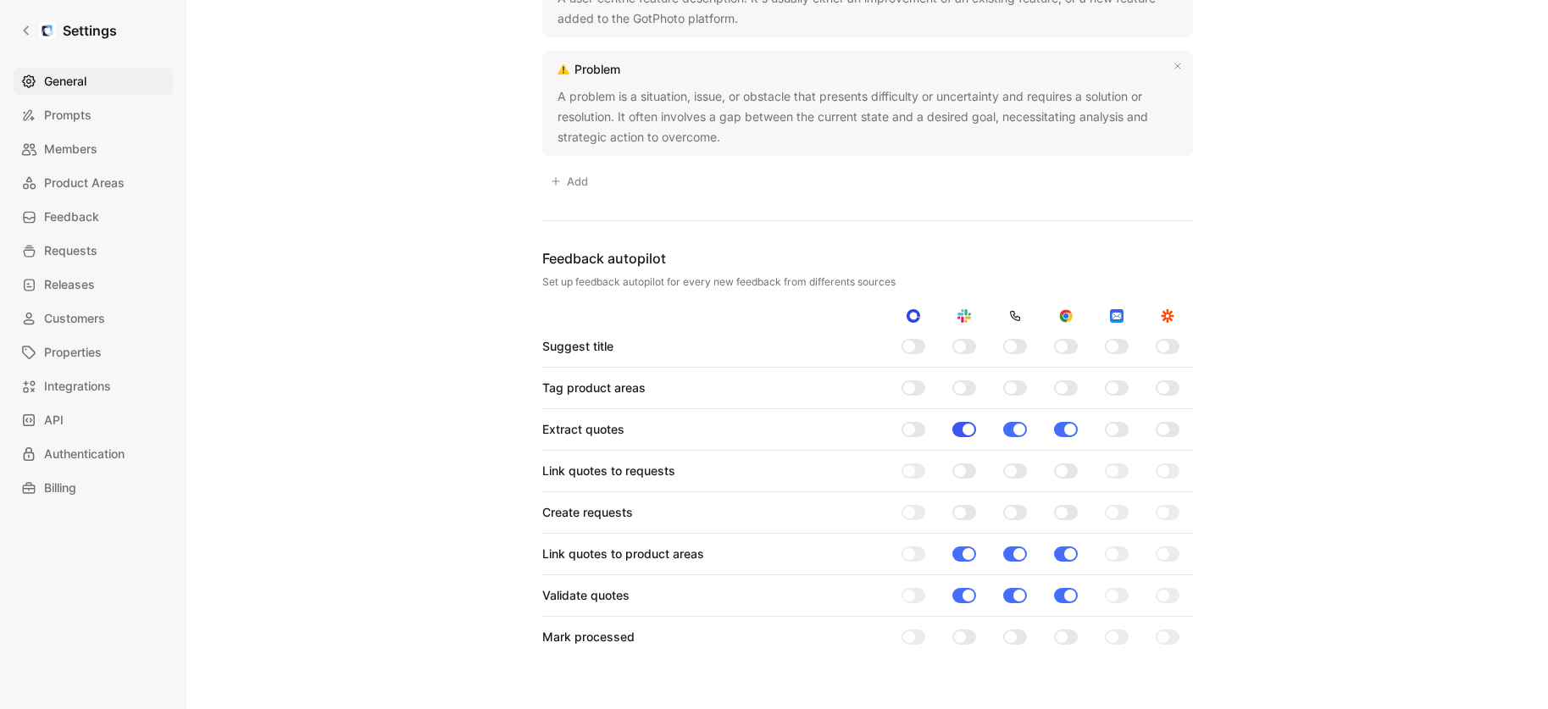
click at [955, 428] on div at bounding box center [964, 429] width 24 height 15
click at [0, 0] on input "checkbox" at bounding box center [0, 0] width 0 height 0
click at [1012, 430] on div at bounding box center [1015, 429] width 24 height 15
click at [0, 0] on input "checkbox" at bounding box center [0, 0] width 0 height 0
click at [1064, 430] on div at bounding box center [1070, 430] width 12 height 12
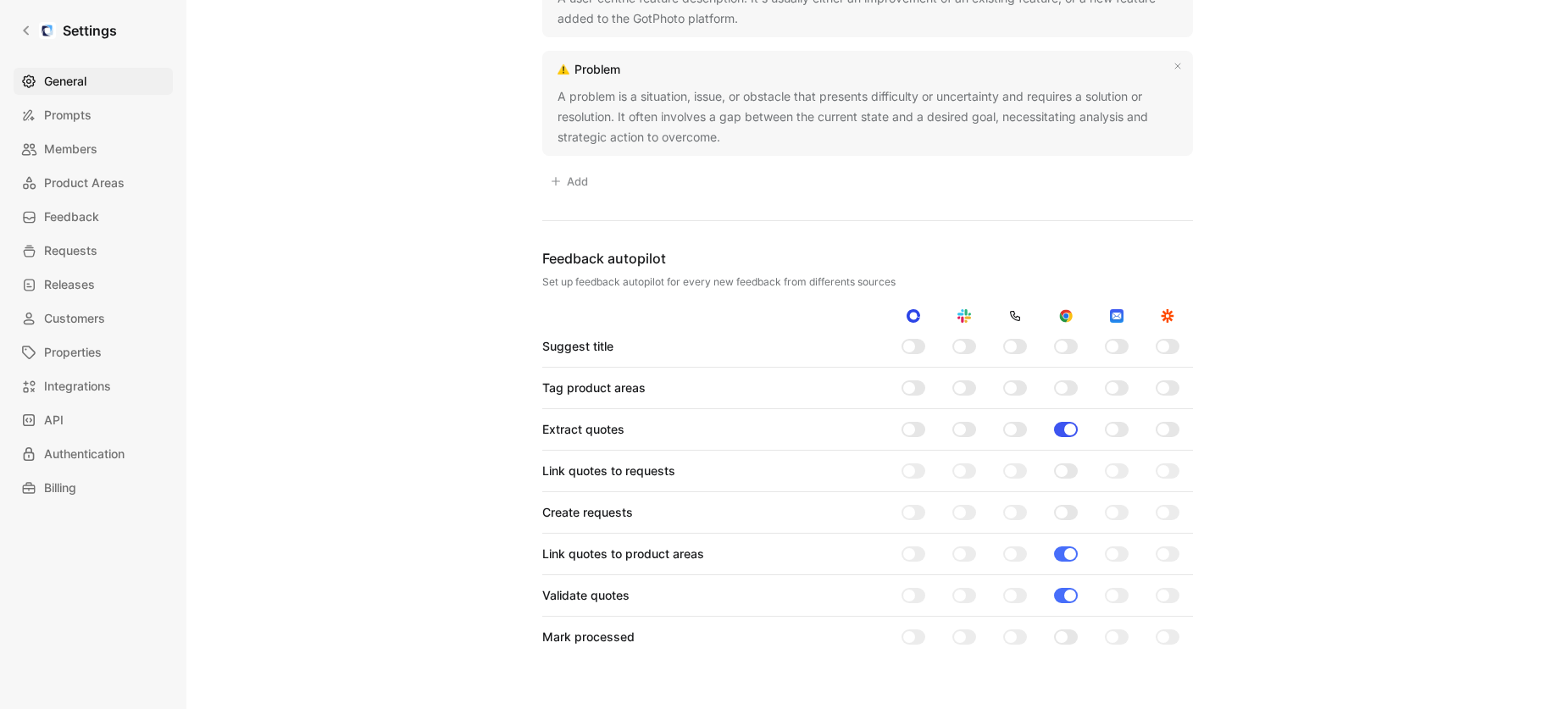
click at [0, 0] on input "checkbox" at bounding box center [0, 0] width 0 height 0
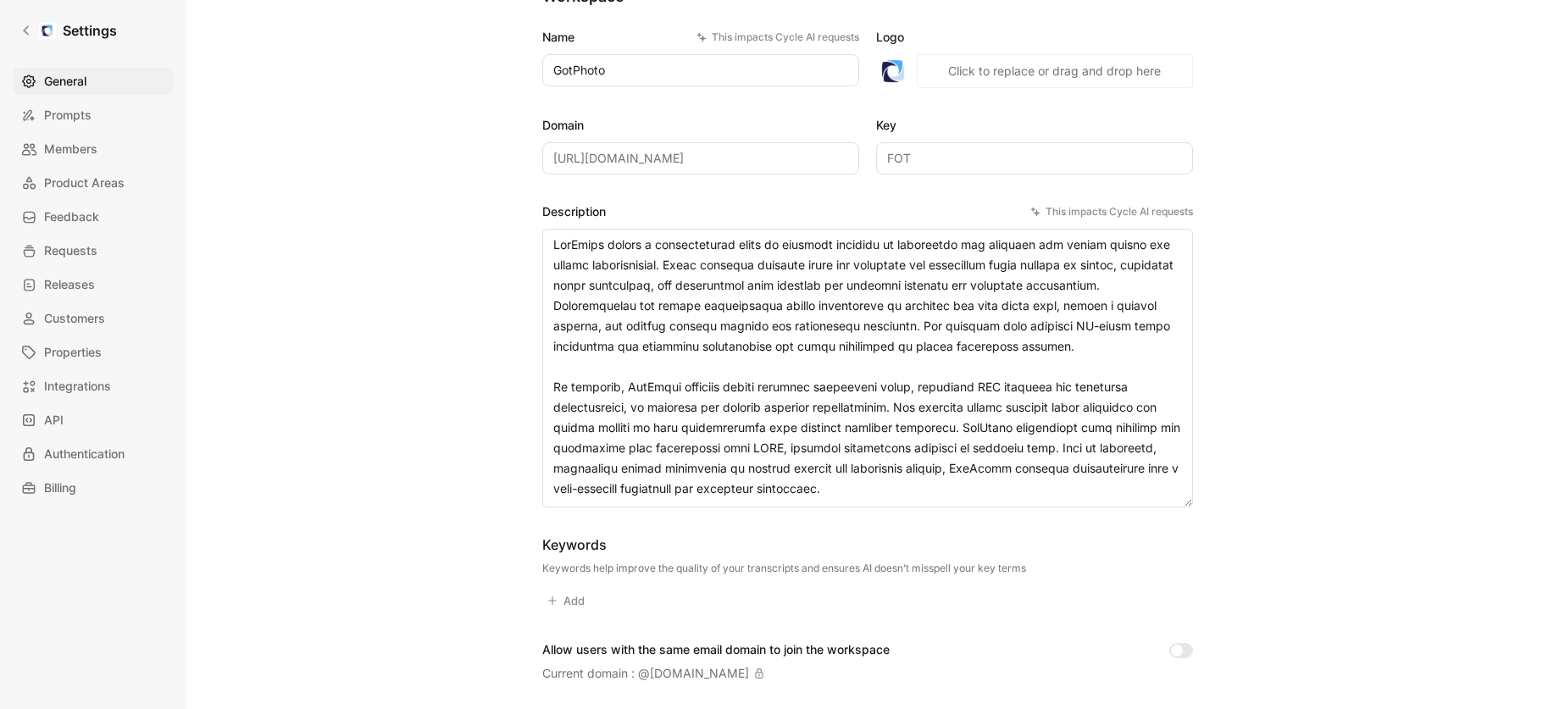
scroll to position [0, 0]
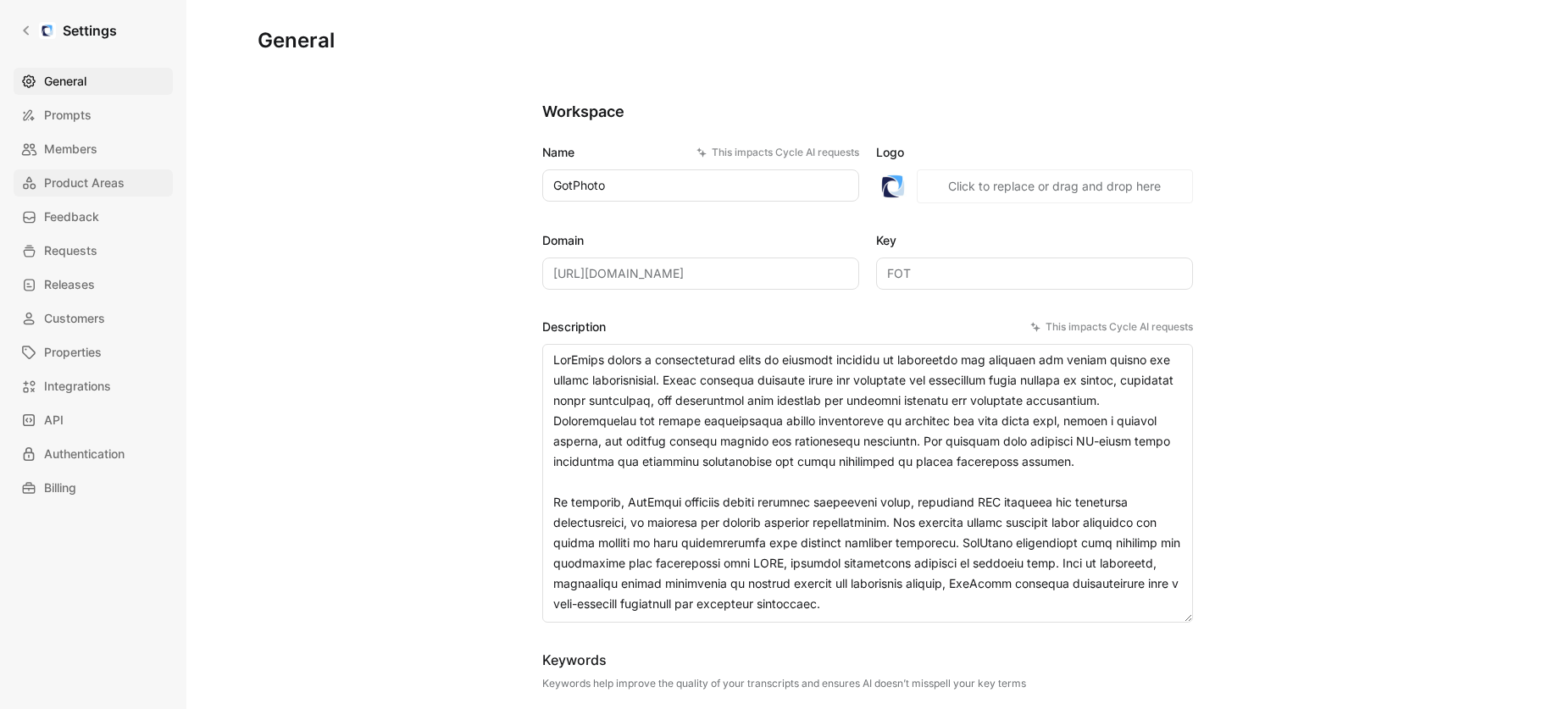
drag, startPoint x: 84, startPoint y: 186, endPoint x: 93, endPoint y: 191, distance: 10.6
click at [84, 186] on span "Product Areas" at bounding box center [84, 183] width 80 height 20
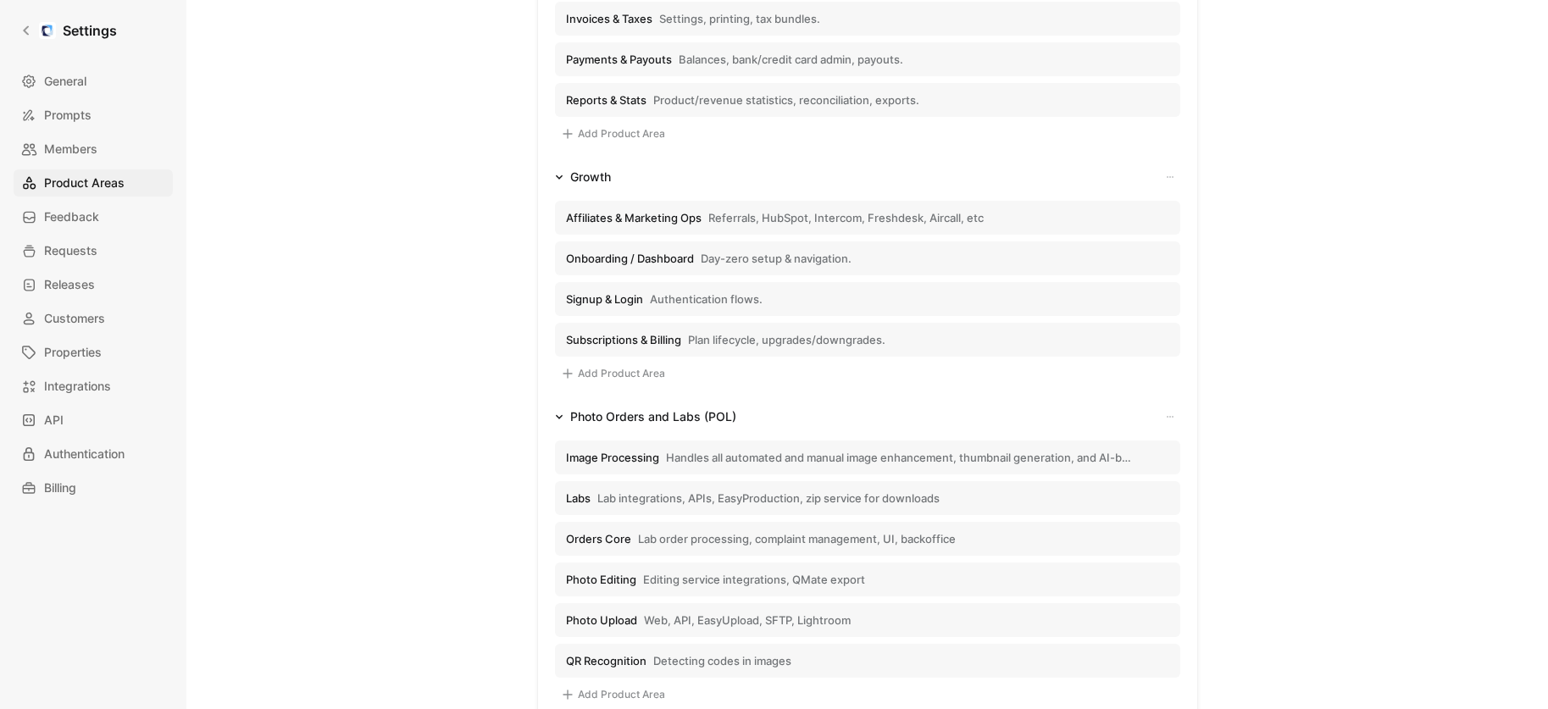
scroll to position [342, 0]
click at [560, 180] on icon "button" at bounding box center [559, 179] width 8 height 8
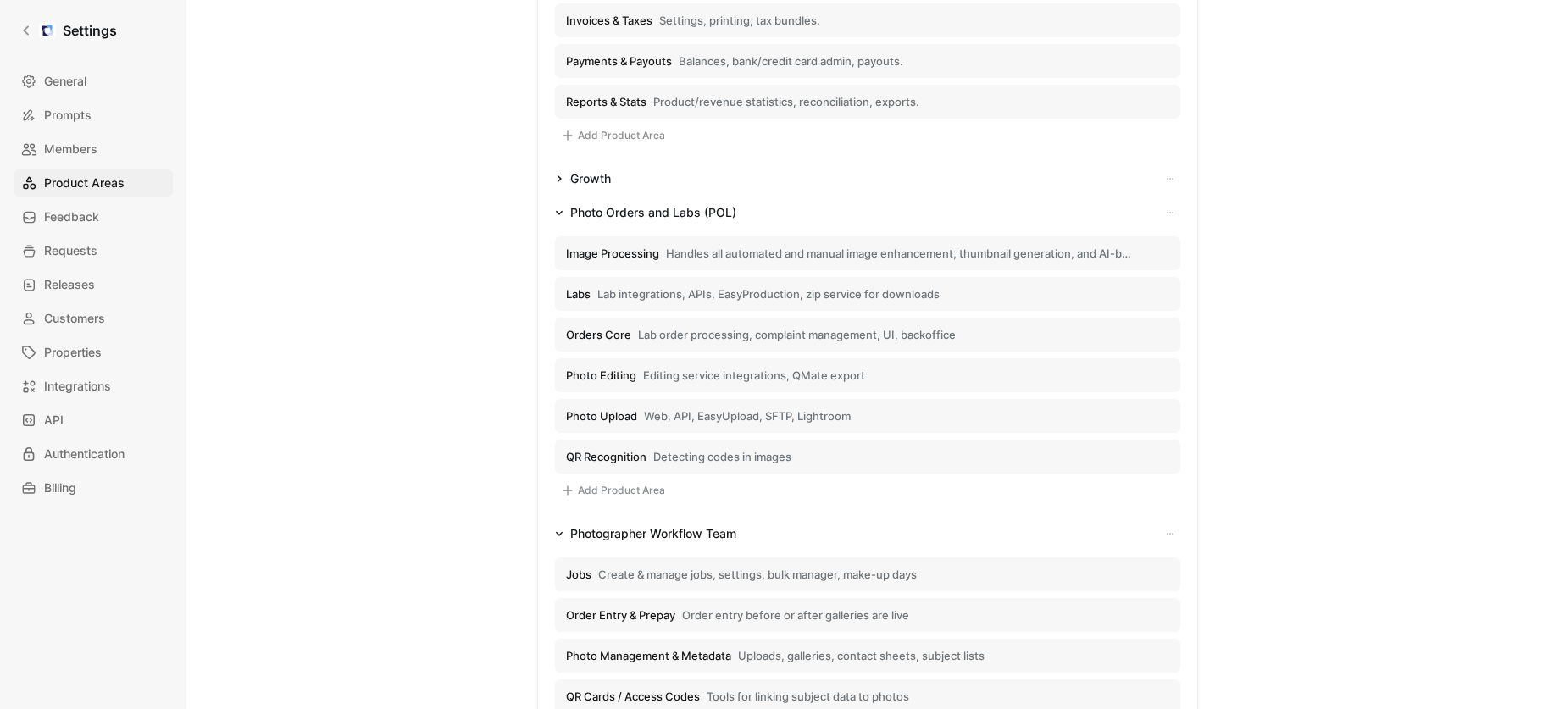
click at [563, 212] on icon "button" at bounding box center [559, 212] width 8 height 8
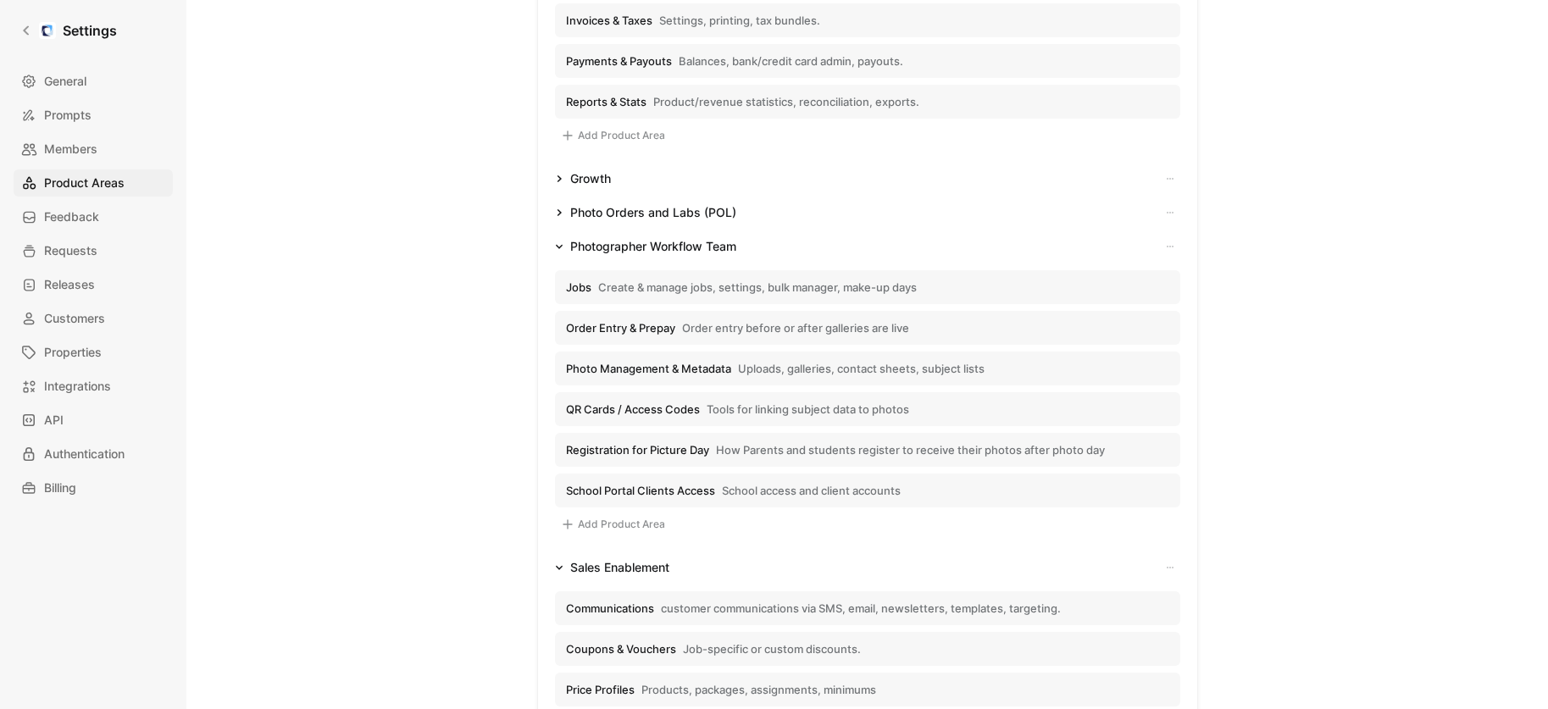
click at [561, 242] on icon "button" at bounding box center [559, 246] width 8 height 8
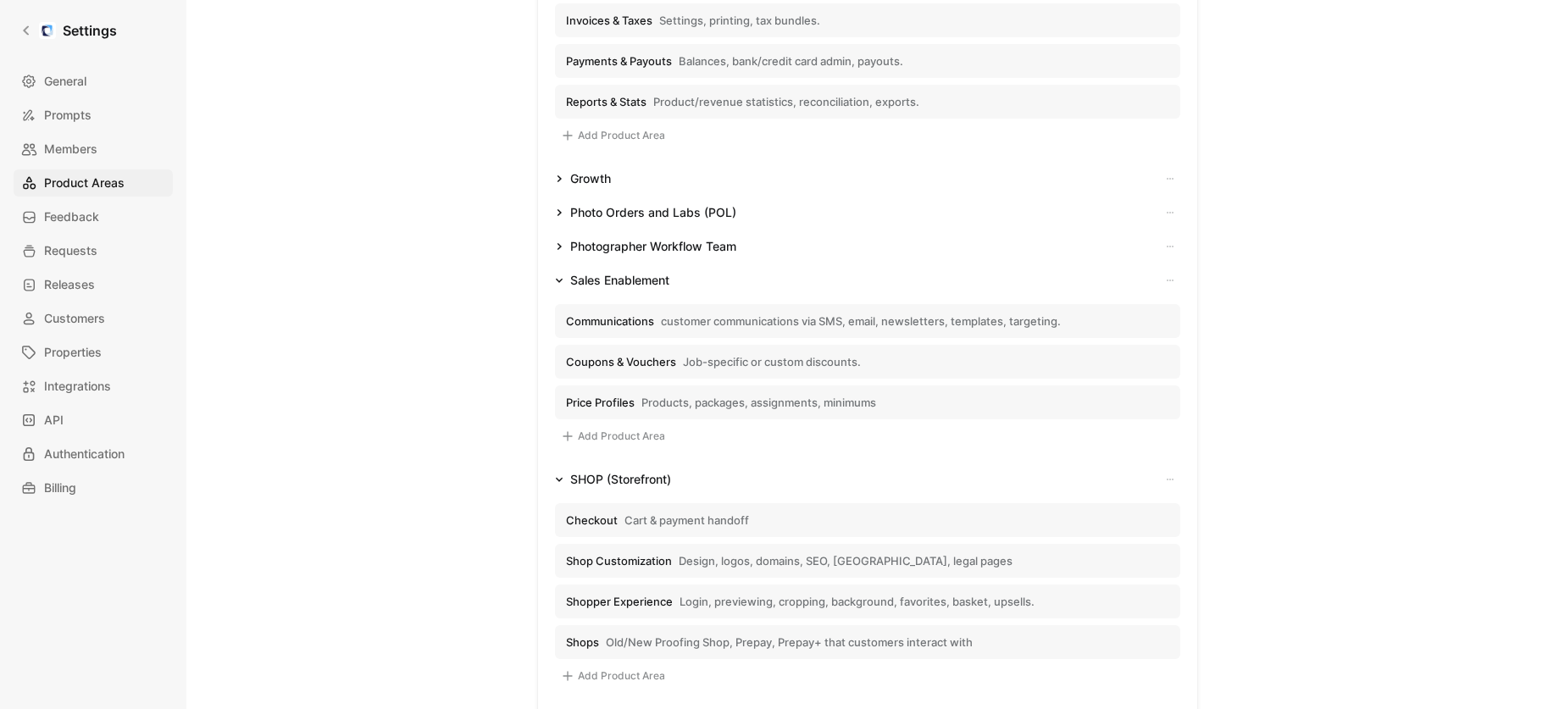
click at [559, 283] on icon "button" at bounding box center [559, 280] width 8 height 8
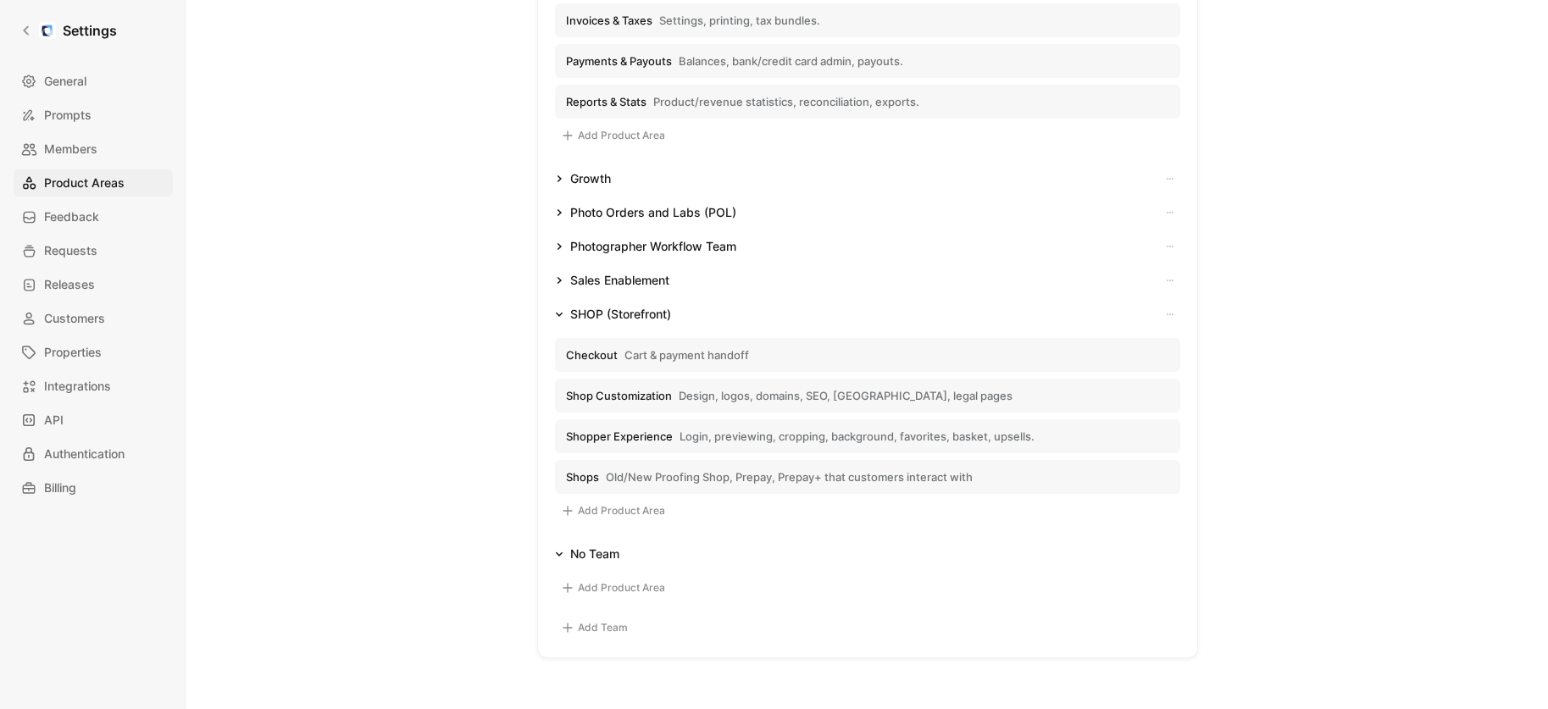
drag, startPoint x: 559, startPoint y: 311, endPoint x: 560, endPoint y: 330, distance: 18.7
click at [560, 311] on icon "button" at bounding box center [559, 314] width 8 height 8
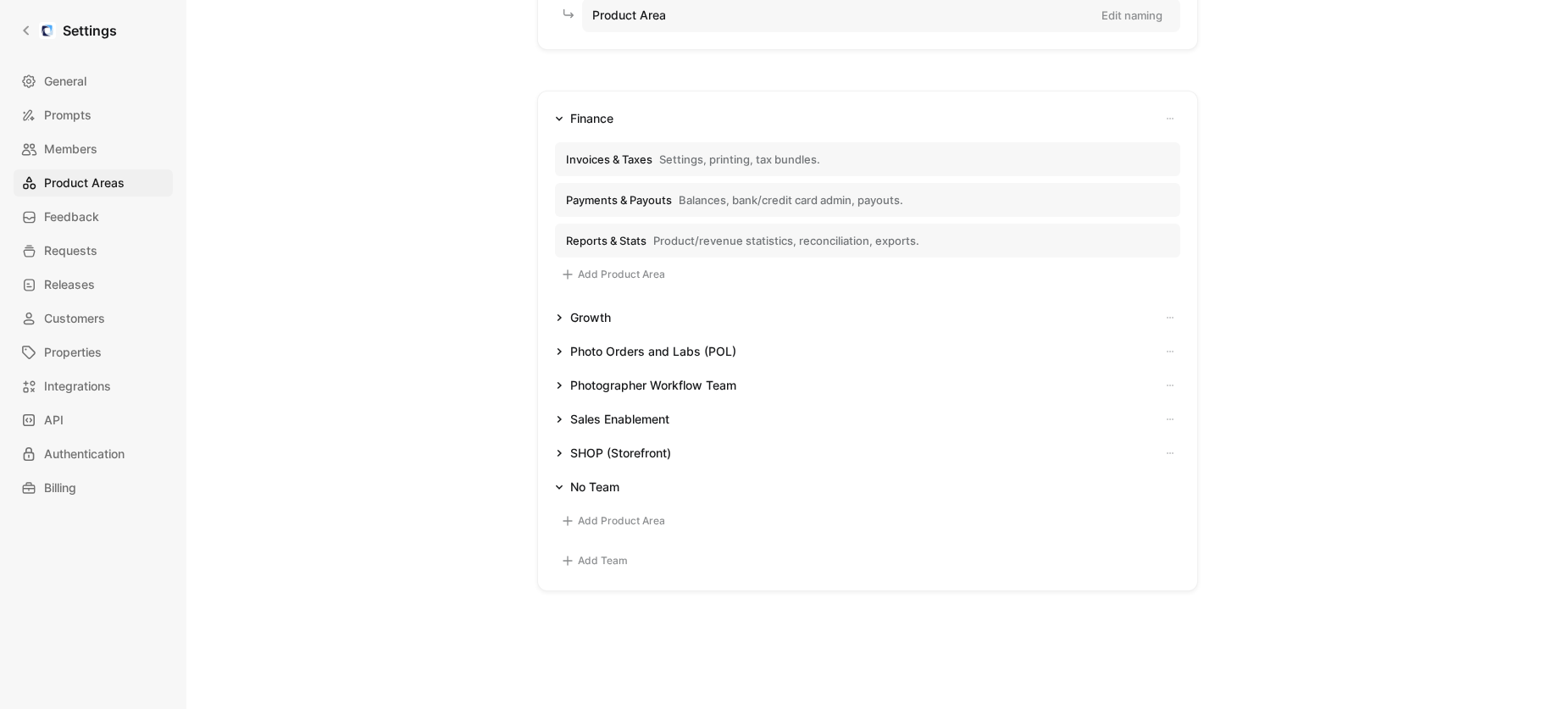
scroll to position [187, 0]
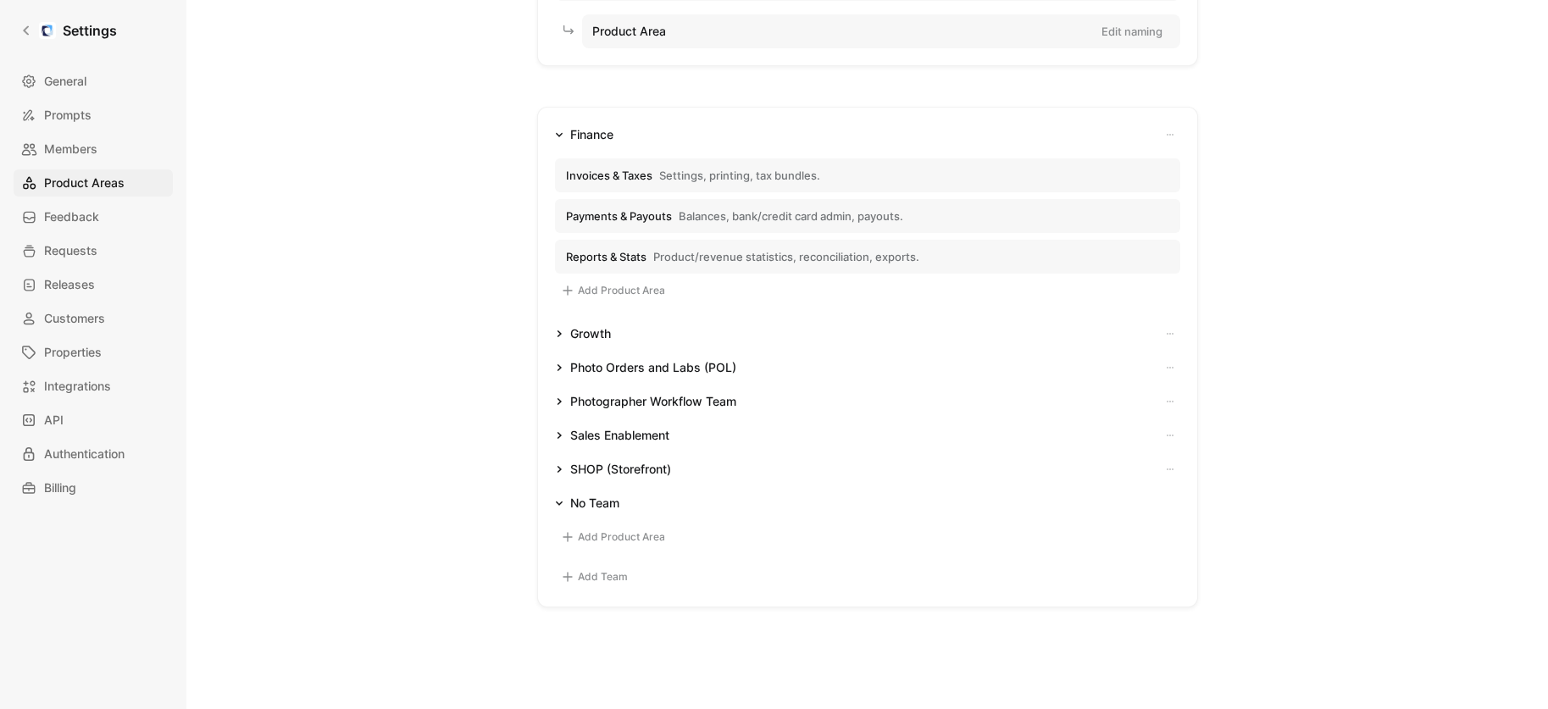
click at [563, 131] on button "Finance" at bounding box center [584, 135] width 72 height 20
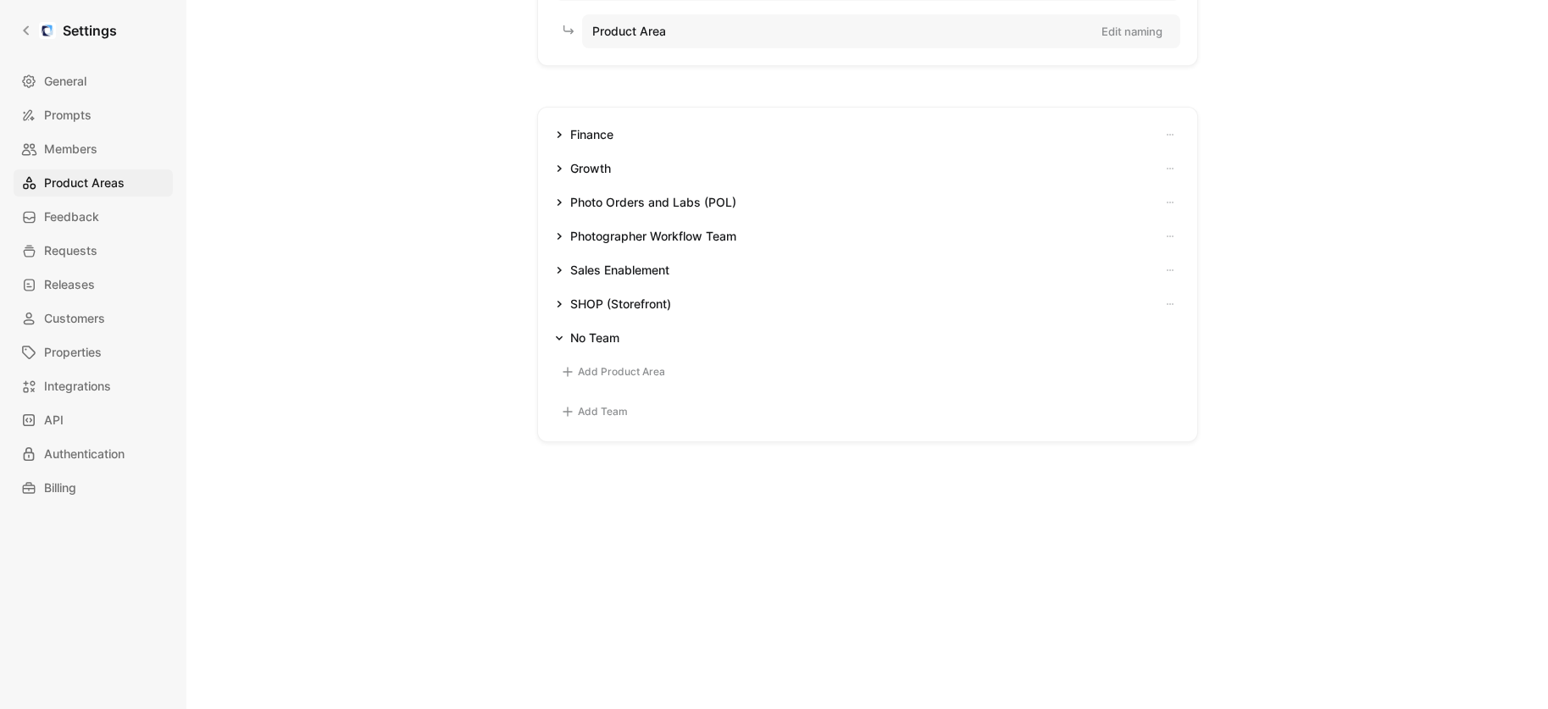
click at [585, 412] on button "Add Team" at bounding box center [594, 412] width 79 height 20
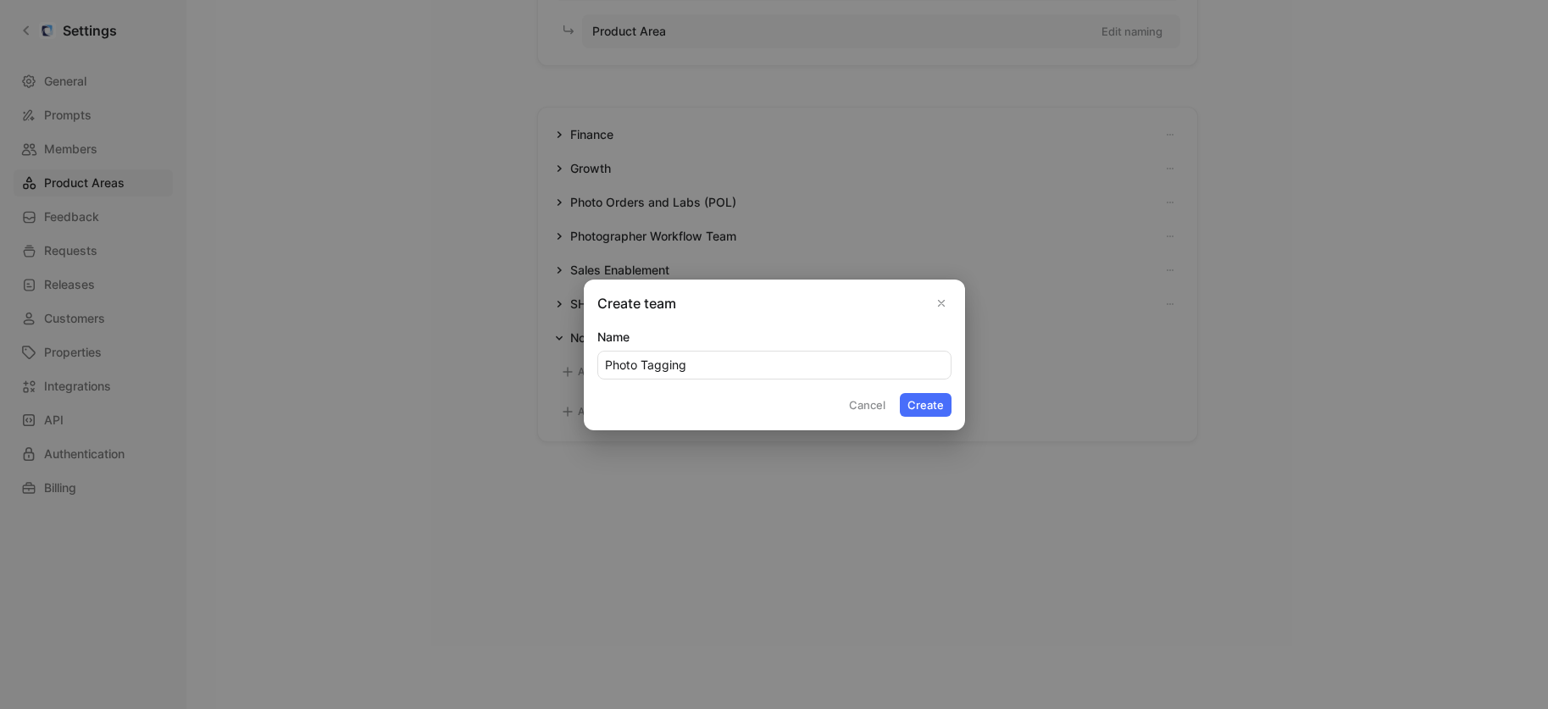
type input "Photo Tagging"
click at [917, 402] on button "Create" at bounding box center [926, 405] width 52 height 24
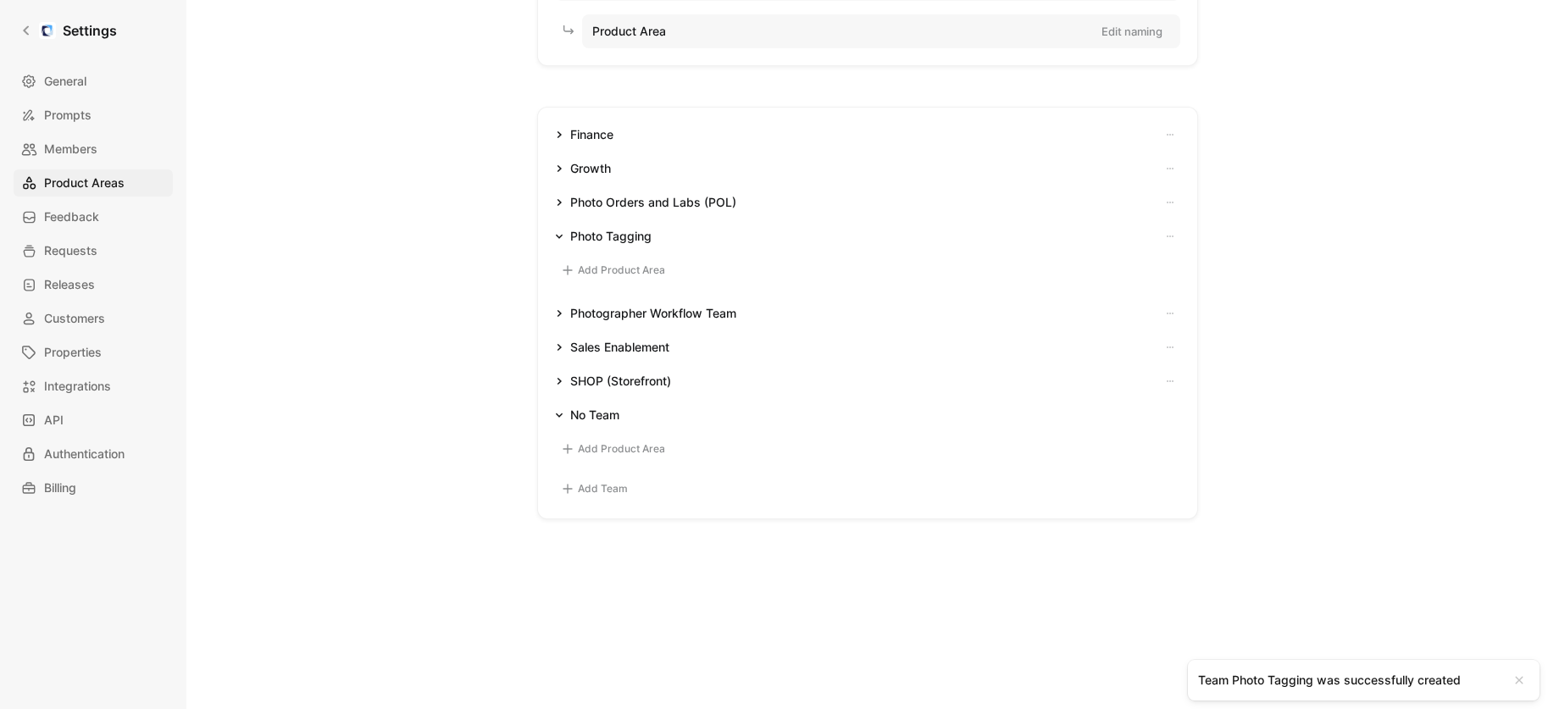
click at [558, 239] on icon "button" at bounding box center [559, 236] width 8 height 8
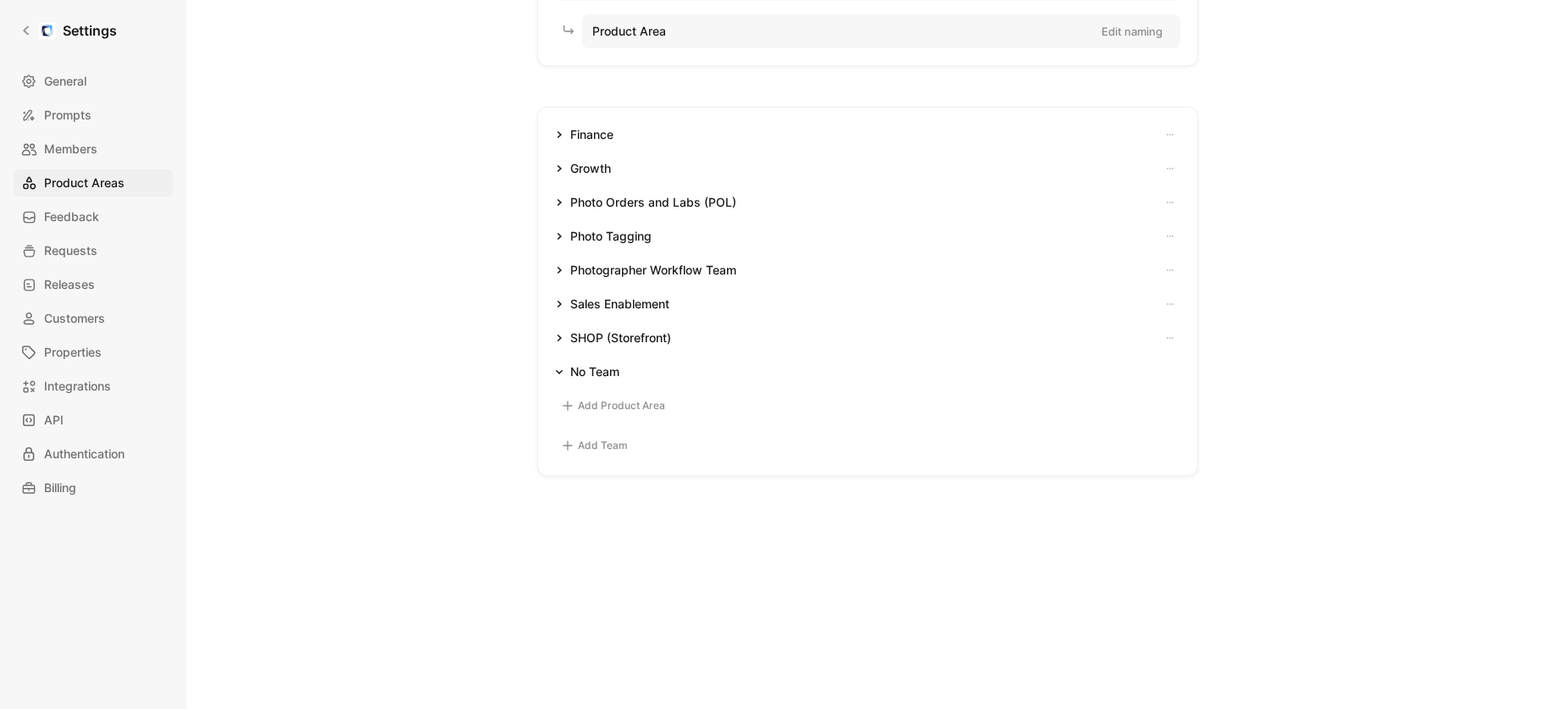
click at [560, 237] on icon "button" at bounding box center [559, 236] width 4 height 7
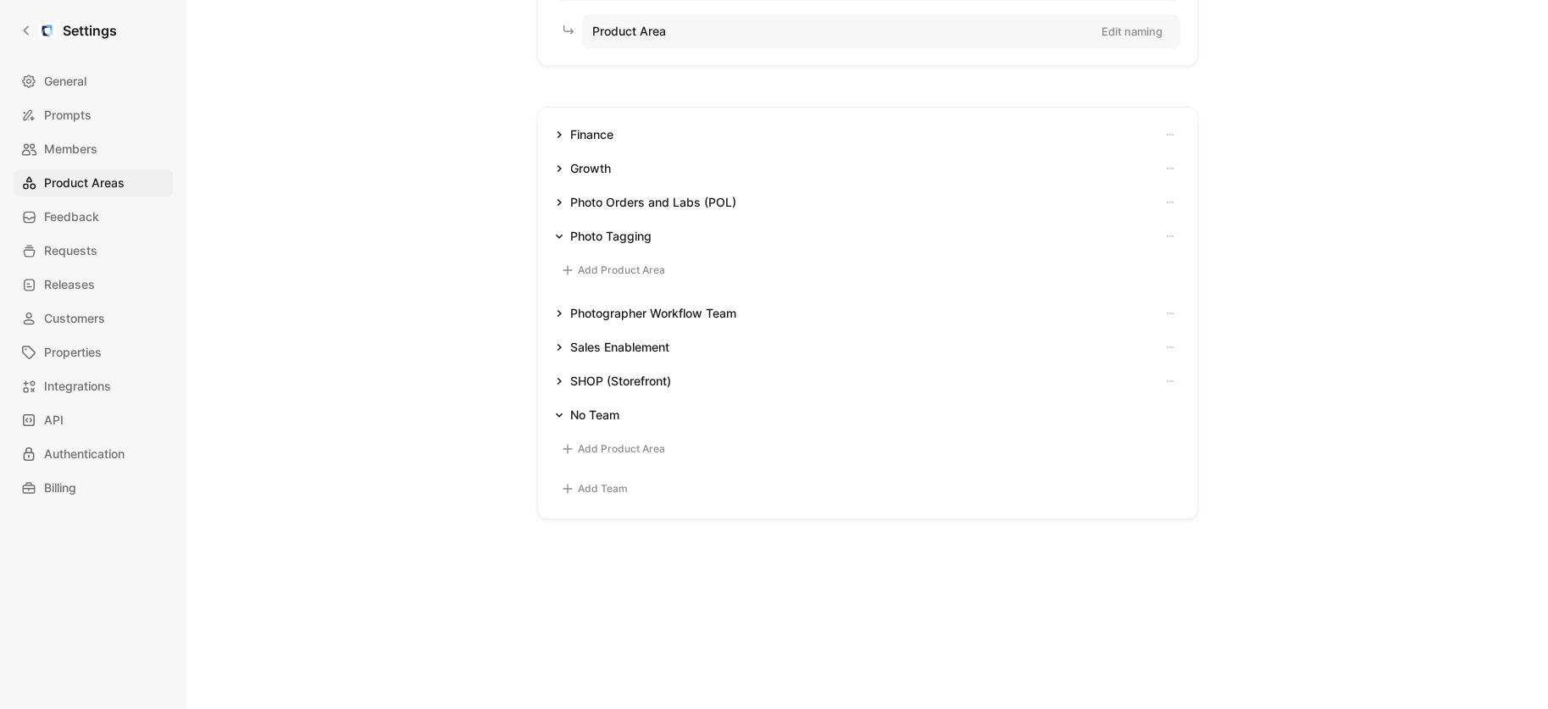
drag, startPoint x: 563, startPoint y: 204, endPoint x: 568, endPoint y: 215, distance: 12.1
click at [563, 203] on button "Photo Orders and Labs (POL)" at bounding box center [645, 202] width 195 height 20
